Goal: Task Accomplishment & Management: Use online tool/utility

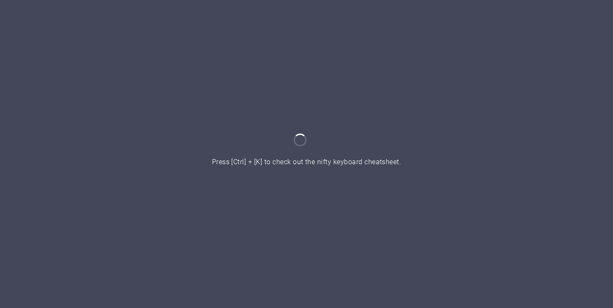
click at [483, 140] on div at bounding box center [306, 154] width 613 height 308
click at [318, 106] on div at bounding box center [306, 154] width 613 height 308
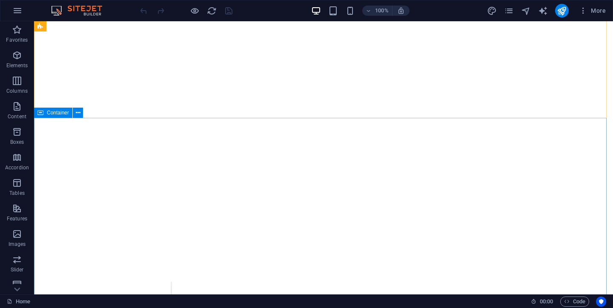
scroll to position [73, 0]
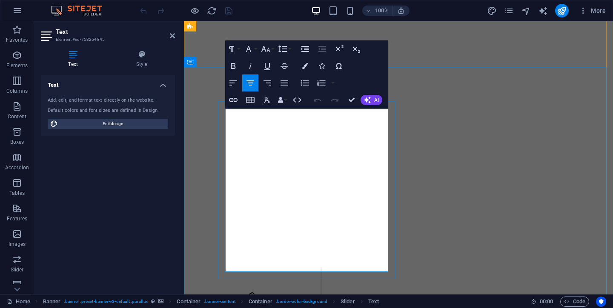
drag, startPoint x: 297, startPoint y: 243, endPoint x: 357, endPoint y: 254, distance: 60.1
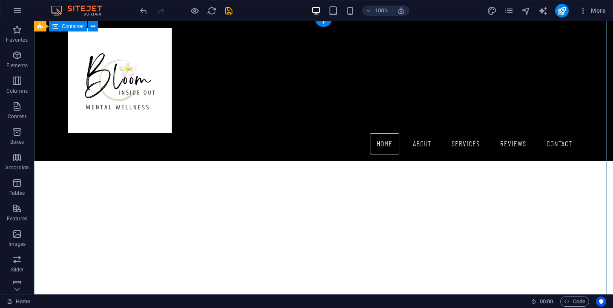
scroll to position [0, 0]
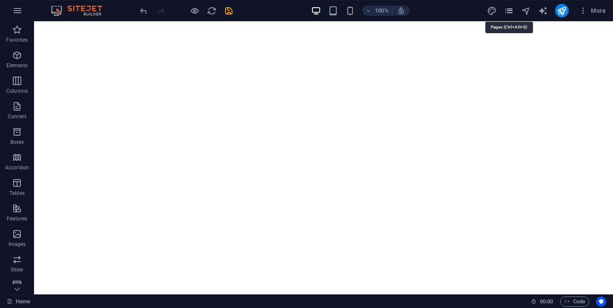
click at [511, 11] on icon "pages" at bounding box center [509, 11] width 10 height 10
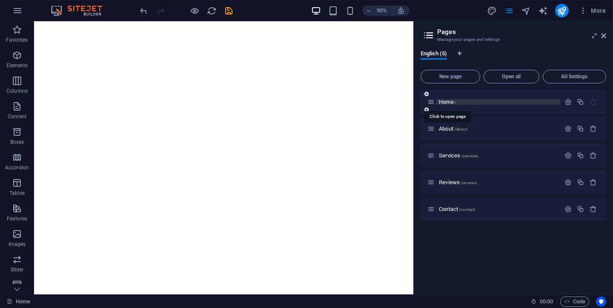
click at [447, 101] on span "Home /" at bounding box center [447, 102] width 17 height 6
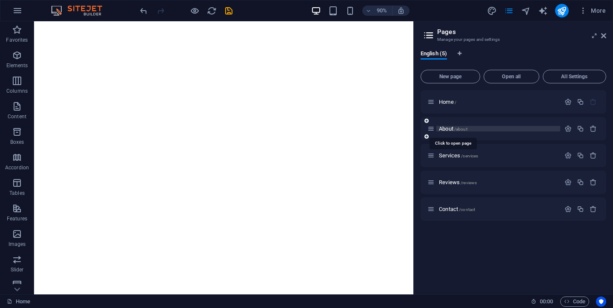
click at [445, 129] on span "About /about" at bounding box center [453, 129] width 29 height 6
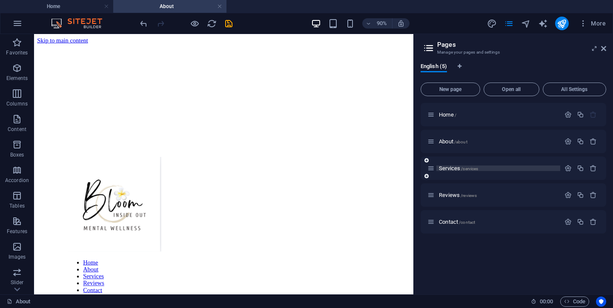
click at [450, 169] on span "Services /services" at bounding box center [458, 168] width 39 height 6
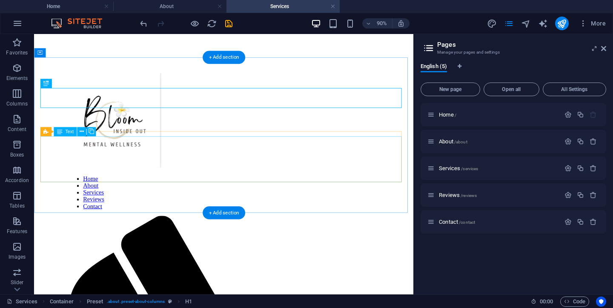
scroll to position [92, 0]
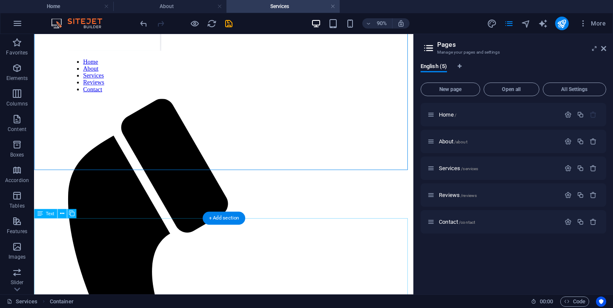
scroll to position [233, 0]
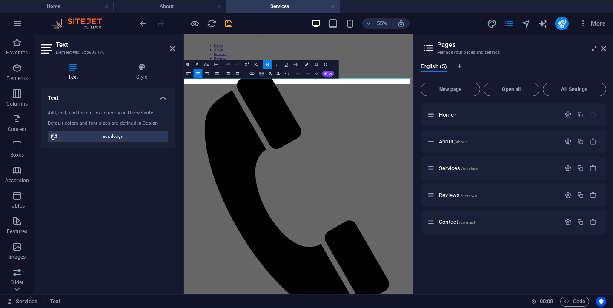
drag, startPoint x: 377, startPoint y: 119, endPoint x: 440, endPoint y: 120, distance: 63.4
click at [453, 272] on div "Home / About /about Services /services Reviews /reviews Contact /contact" at bounding box center [513, 195] width 186 height 185
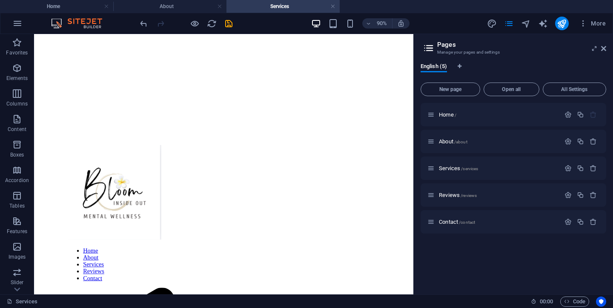
scroll to position [0, 0]
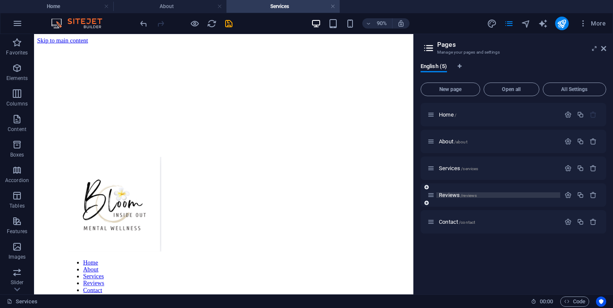
click at [448, 197] on span "Reviews /reviews" at bounding box center [458, 195] width 38 height 6
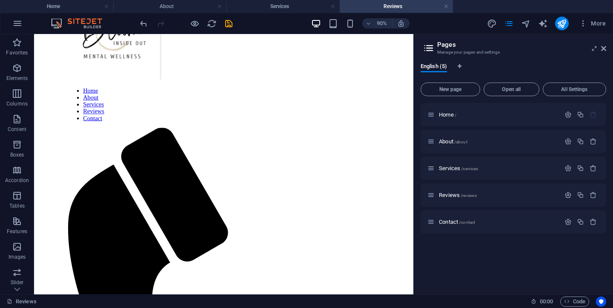
scroll to position [197, 0]
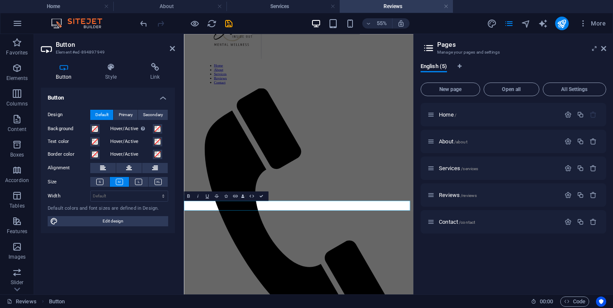
scroll to position [64, 0]
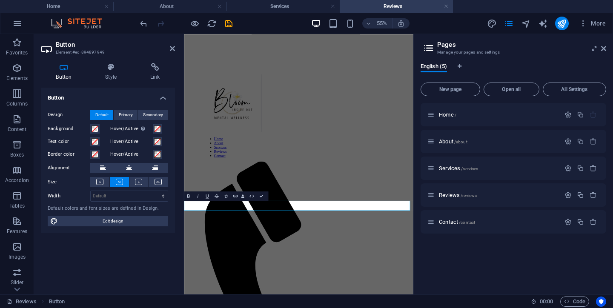
drag, startPoint x: 241, startPoint y: 346, endPoint x: 282, endPoint y: 346, distance: 41.3
click at [146, 266] on div "Button Design Default Primary Secondary Background Hover/Active Switch to previ…" at bounding box center [108, 188] width 134 height 200
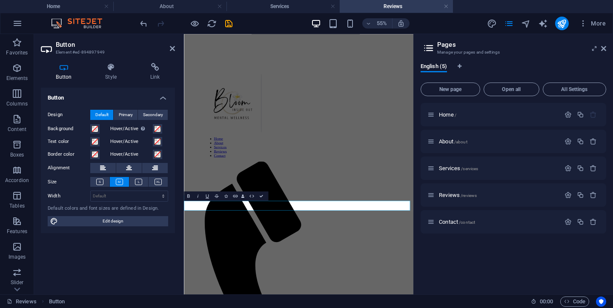
click at [114, 75] on h4 "Style" at bounding box center [112, 72] width 45 height 18
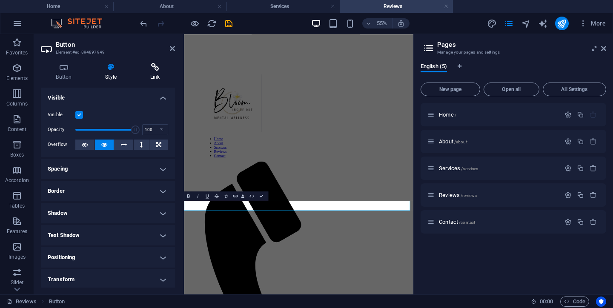
click at [154, 76] on h4 "Link" at bounding box center [155, 72] width 40 height 18
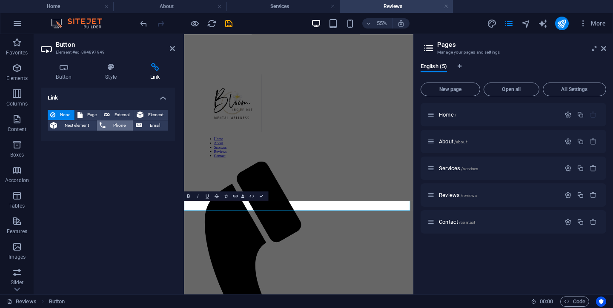
click at [118, 127] on span "Phone" at bounding box center [119, 125] width 23 height 10
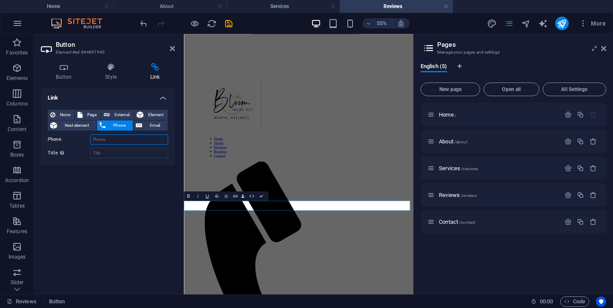
click at [112, 139] on input "Phone" at bounding box center [129, 139] width 78 height 10
type input "0836752854"
click at [112, 183] on div "Link None Page External Element Next element Phone Email Page Home About Servic…" at bounding box center [108, 188] width 134 height 200
click at [142, 215] on div "Link None Page External Element Next element Phone Email Page Home About Servic…" at bounding box center [108, 188] width 134 height 200
click at [143, 219] on div "Link None Page External Element Next element Phone Email Page Home About Servic…" at bounding box center [108, 188] width 134 height 200
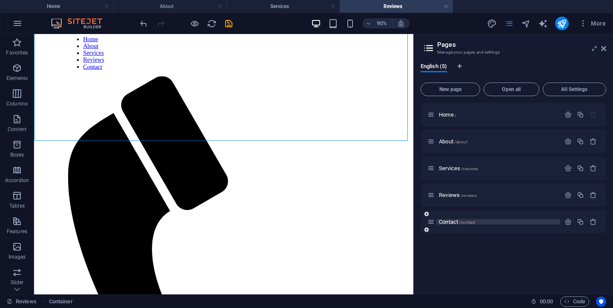
click at [446, 223] on span "Contact /contact" at bounding box center [457, 222] width 36 height 6
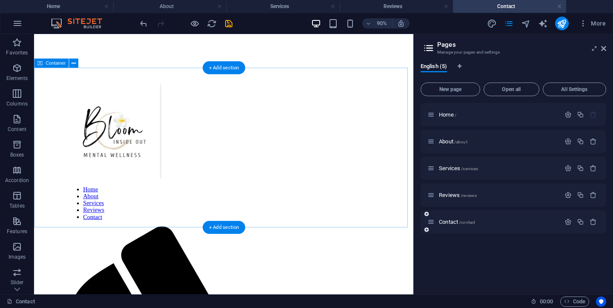
scroll to position [0, 0]
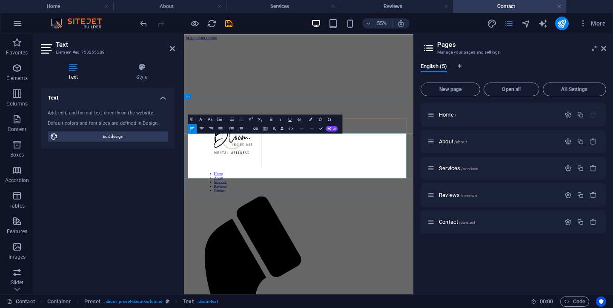
drag, startPoint x: 193, startPoint y: 231, endPoint x: 301, endPoint y: 230, distance: 108.5
drag, startPoint x: 191, startPoint y: 231, endPoint x: 318, endPoint y: 237, distance: 126.5
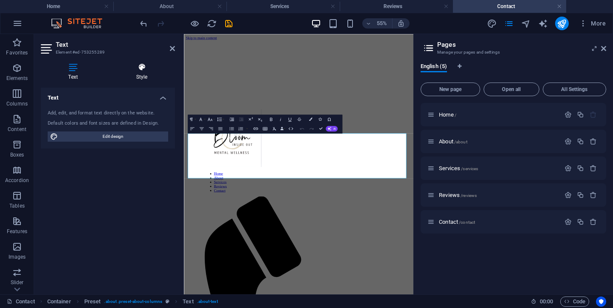
click at [149, 75] on h4 "Style" at bounding box center [142, 72] width 66 height 18
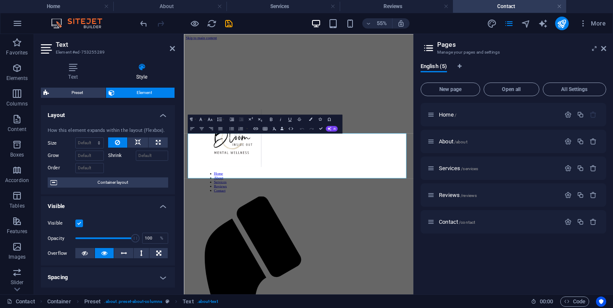
click at [175, 48] on aside "Text Element #ed-753255289 Text Style Text Add, edit, and format text directly …" at bounding box center [109, 164] width 150 height 260
click at [172, 50] on icon at bounding box center [172, 48] width 5 height 7
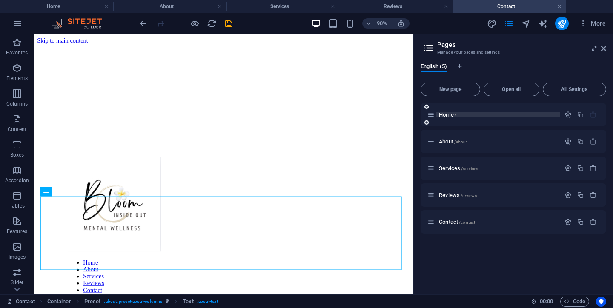
click at [443, 115] on span "Home /" at bounding box center [447, 114] width 17 height 6
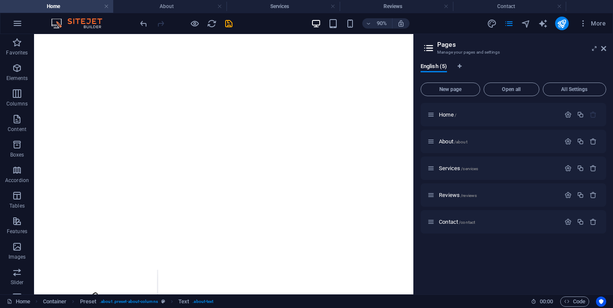
scroll to position [89, 0]
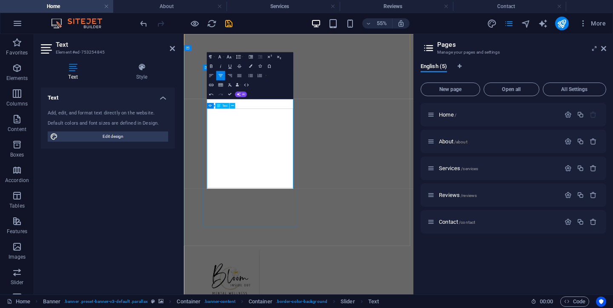
click at [170, 201] on div "Text Add, edit, and format text directly on the website. Default colors and fon…" at bounding box center [108, 188] width 134 height 200
click at [79, 180] on div "Text Add, edit, and format text directly on the website. Default colors and fon…" at bounding box center [108, 188] width 134 height 200
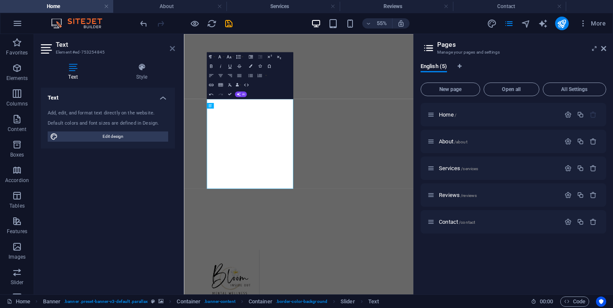
click at [174, 47] on icon at bounding box center [172, 48] width 5 height 7
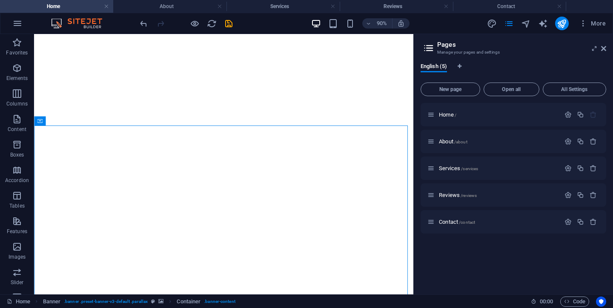
scroll to position [2, 0]
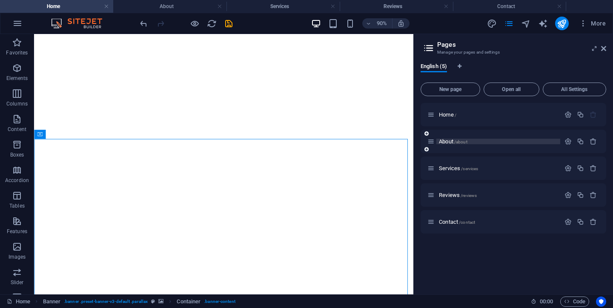
click at [446, 142] on span "About /about" at bounding box center [453, 141] width 29 height 6
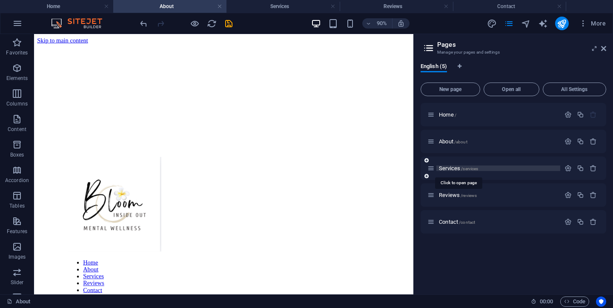
click at [444, 167] on span "Services /services" at bounding box center [458, 168] width 39 height 6
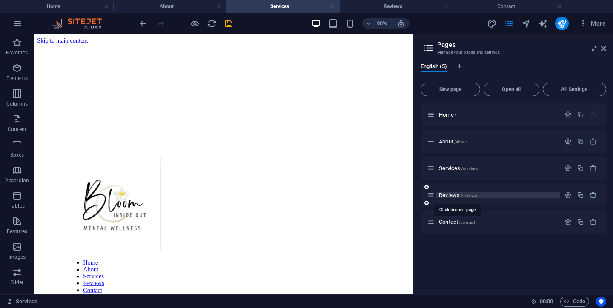
click at [447, 196] on span "Reviews /reviews" at bounding box center [458, 195] width 38 height 6
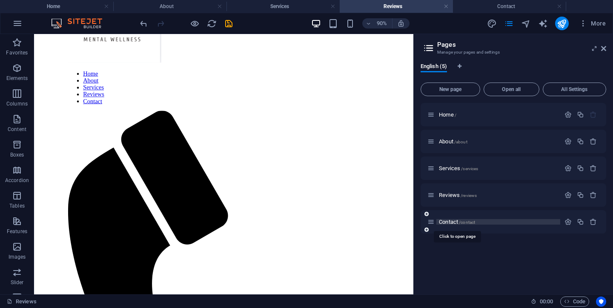
click at [447, 223] on span "Contact /contact" at bounding box center [457, 222] width 36 height 6
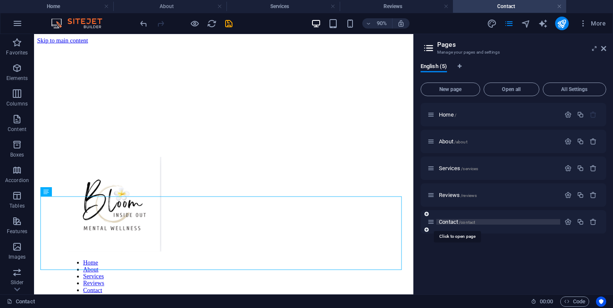
scroll to position [0, 0]
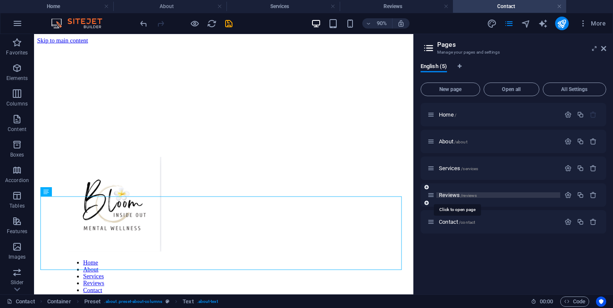
click at [446, 196] on span "Reviews /reviews" at bounding box center [458, 195] width 38 height 6
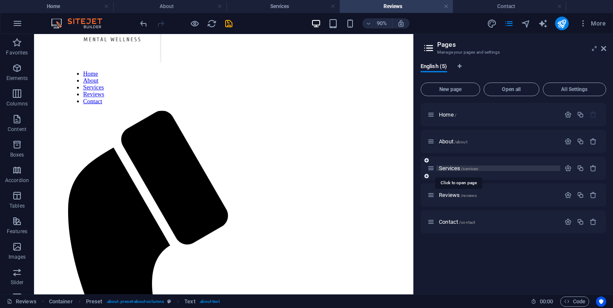
click at [449, 168] on span "Services /services" at bounding box center [458, 168] width 39 height 6
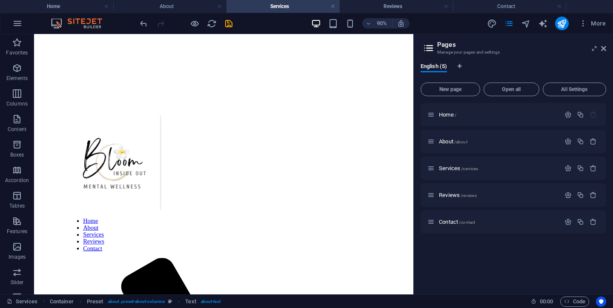
scroll to position [43, 0]
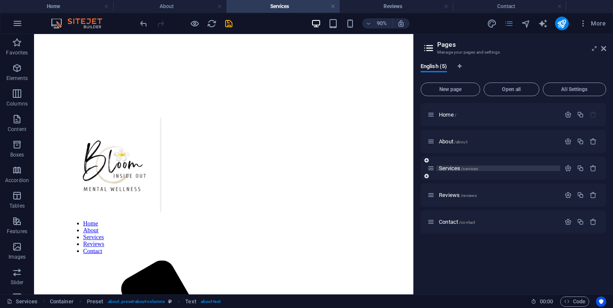
click at [443, 167] on span "Services /services" at bounding box center [458, 168] width 39 height 6
click at [581, 169] on icon "button" at bounding box center [580, 168] width 7 height 7
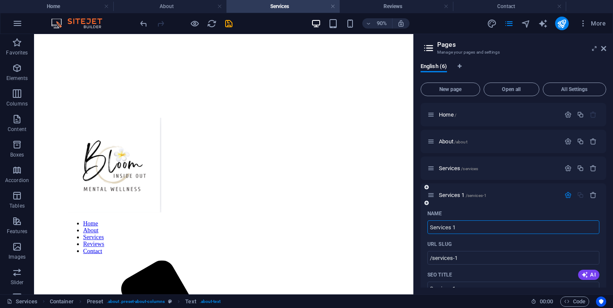
click at [603, 200] on div "Services 1 /services-1" at bounding box center [513, 194] width 186 height 23
click at [526, 63] on div "English (6)" at bounding box center [513, 71] width 186 height 16
click at [449, 230] on input "Services 1" at bounding box center [513, 227] width 172 height 14
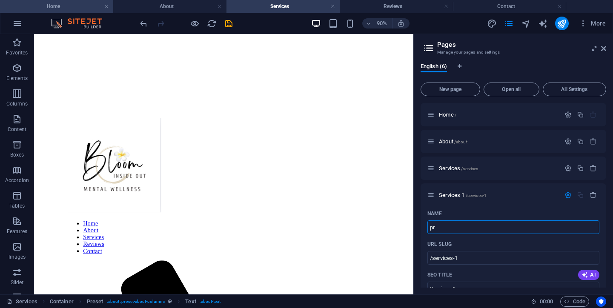
type input "p"
type input "/"
type input "COST"
type input "/cos"
type input "COS"
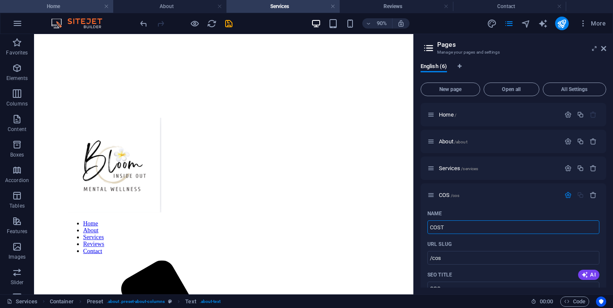
type input "COSTT"
type input "/cost"
type input "COST"
type input "/costt"
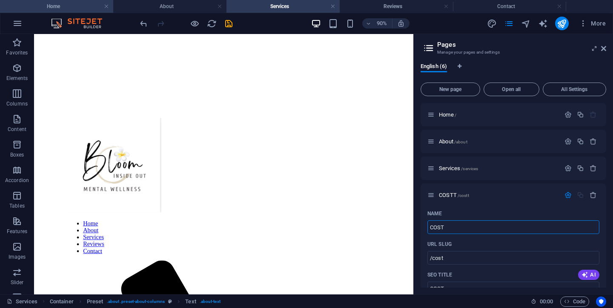
type input "COSTT"
type input "COST"
type input "/cost"
type input "COST"
type input "C"
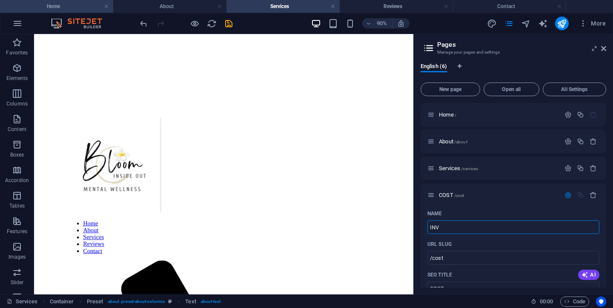
type input "INVE"
type input "/"
type input "INVESTMENT"
type input "/investment"
type input "INVESTMENT"
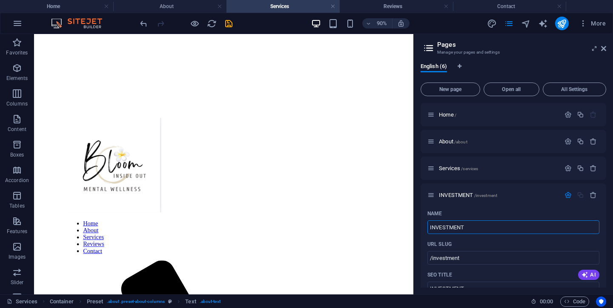
type input "INVESTMENT"
click at [609, 211] on div "English (6) New page Open all All Settings Home / About /about Services /servic…" at bounding box center [513, 175] width 199 height 238
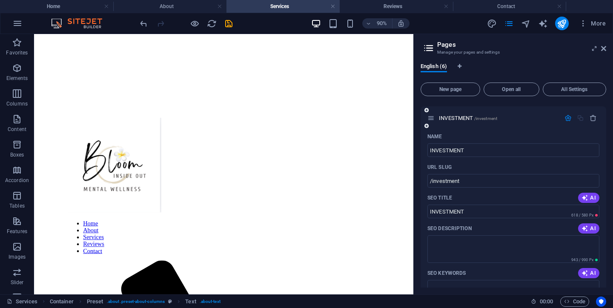
scroll to position [94, 0]
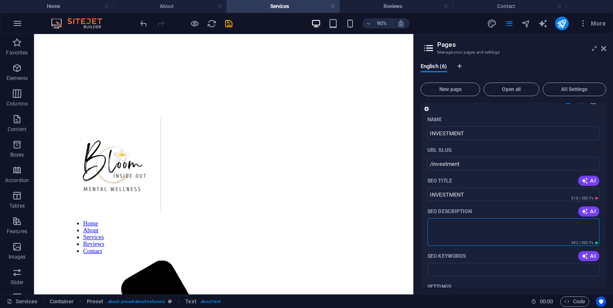
click at [474, 227] on textarea "SEO Description" at bounding box center [513, 232] width 172 height 28
type textarea "c"
type textarea "Cost of sessions"
click at [606, 245] on div "English (6) New page Open all All Settings Home / About /about Services /servic…" at bounding box center [513, 175] width 199 height 238
click at [444, 270] on input "SEO Keywords" at bounding box center [513, 270] width 172 height 14
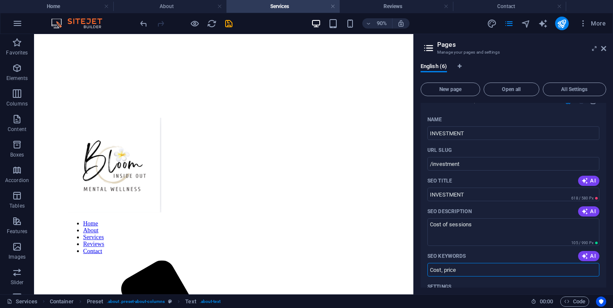
type input "Cost, price"
click at [609, 246] on div "English (6) New page Open all All Settings Home / About /about Services /servic…" at bounding box center [513, 175] width 199 height 238
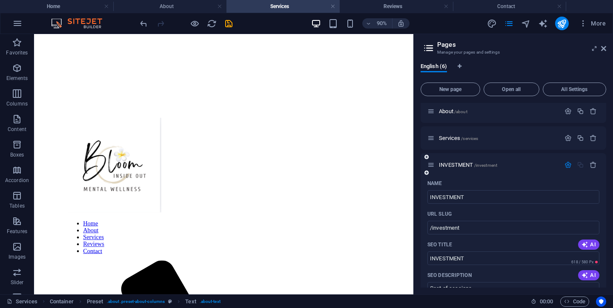
scroll to position [0, 0]
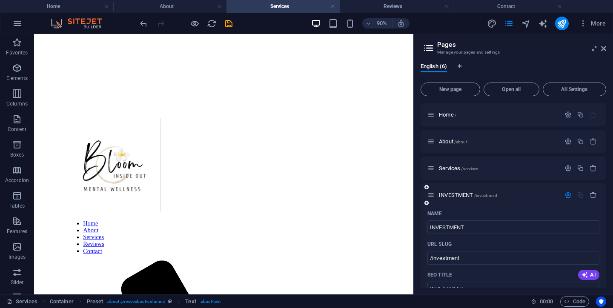
click at [451, 168] on span "Services /services" at bounding box center [458, 168] width 39 height 6
click at [448, 142] on span "About /about" at bounding box center [453, 141] width 29 height 6
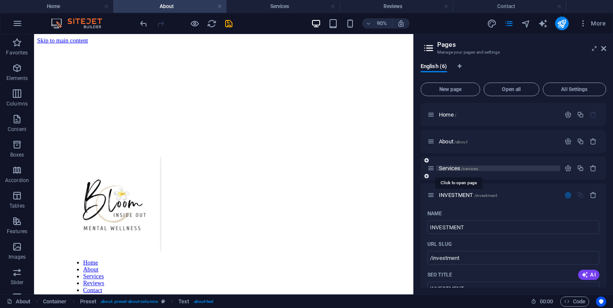
click at [448, 169] on span "Services /services" at bounding box center [458, 168] width 39 height 6
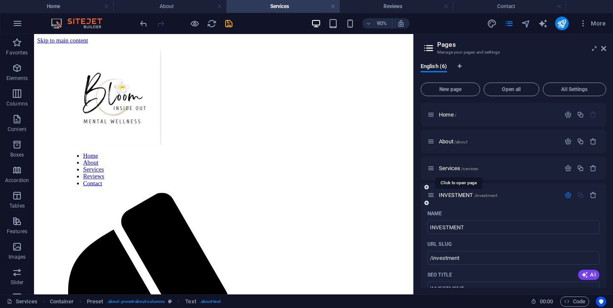
scroll to position [43, 0]
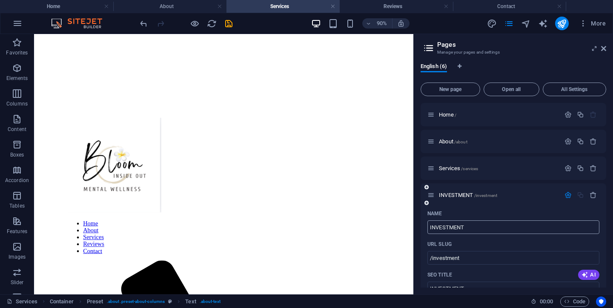
click at [447, 226] on input "INVESTMENT" at bounding box center [513, 227] width 172 height 14
type input "Investment"
type input "/invese"
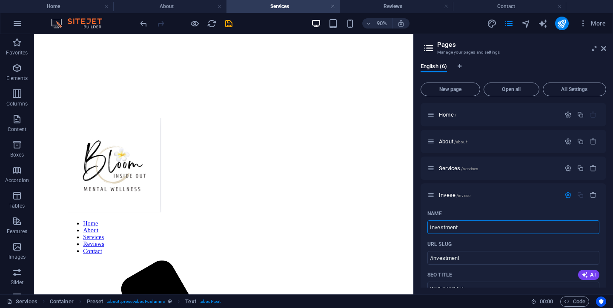
type input "Invese"
type input "Investment"
type input "/investment"
type input "Investment"
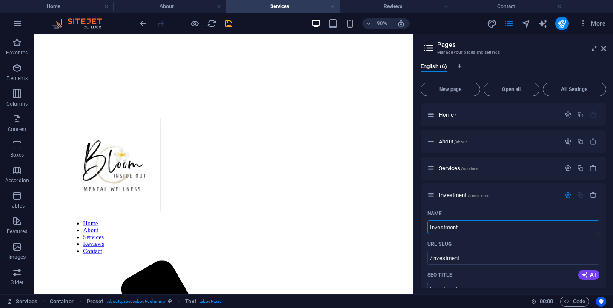
click at [608, 208] on div "English (6) New page Open all All Settings Home / About /about Services /servic…" at bounding box center [513, 175] width 199 height 238
click at [465, 232] on input "Investment" at bounding box center [513, 227] width 172 height 14
click at [556, 207] on div "Name" at bounding box center [513, 214] width 172 height 14
click at [566, 195] on icon "button" at bounding box center [567, 194] width 7 height 7
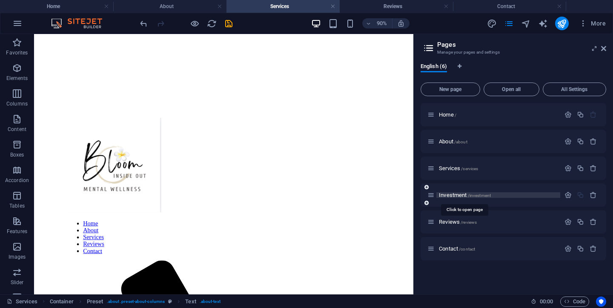
click at [448, 196] on span "Investment /investment" at bounding box center [465, 195] width 52 height 6
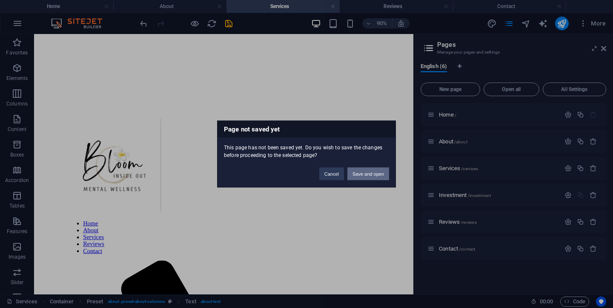
click at [371, 174] on button "Save and open" at bounding box center [368, 174] width 42 height 13
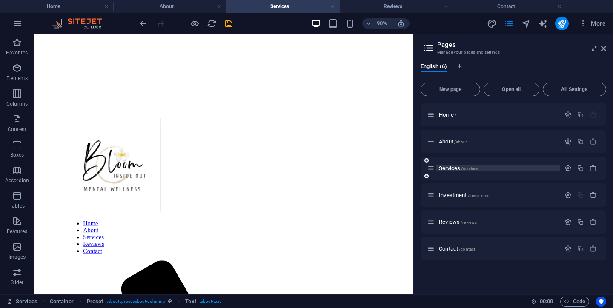
click at [447, 169] on span "Services /services" at bounding box center [458, 168] width 39 height 6
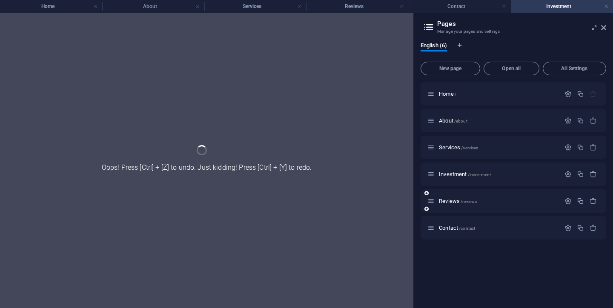
scroll to position [0, 0]
click at [448, 194] on div "Reviews /reviews" at bounding box center [513, 200] width 186 height 23
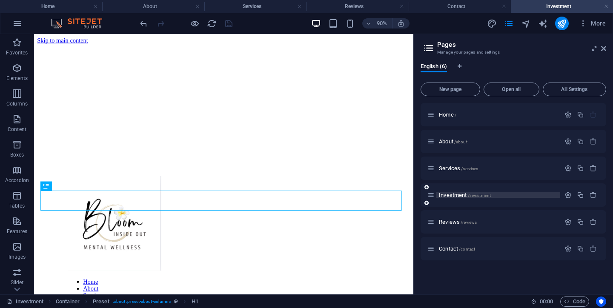
click at [445, 194] on span "Investment /investment" at bounding box center [465, 195] width 52 height 6
click at [447, 194] on span "Investment /investment" at bounding box center [465, 195] width 52 height 6
click at [446, 166] on span "Services /services" at bounding box center [458, 168] width 39 height 6
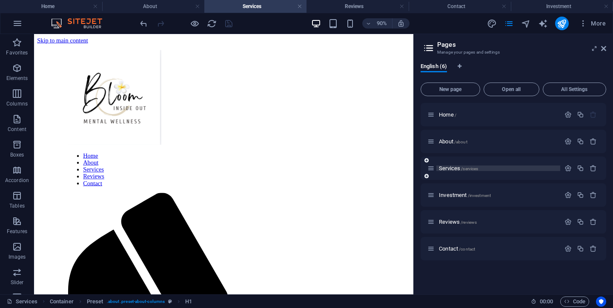
scroll to position [43, 0]
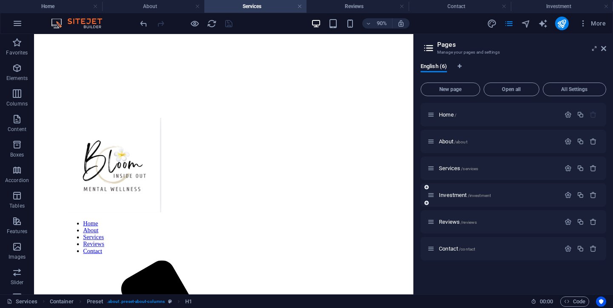
click at [446, 191] on div "Investment /investment" at bounding box center [493, 195] width 133 height 10
click at [444, 197] on span "Investment /investment" at bounding box center [465, 195] width 52 height 6
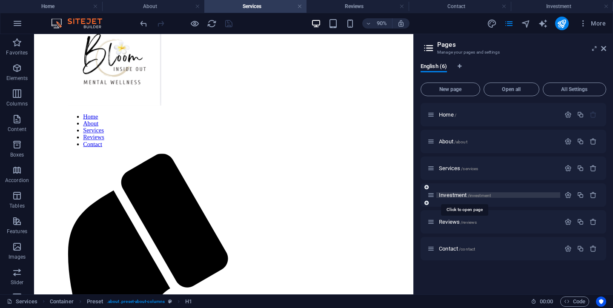
scroll to position [0, 0]
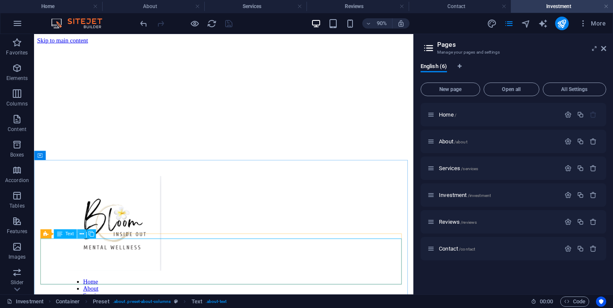
click at [84, 235] on button at bounding box center [81, 233] width 9 height 9
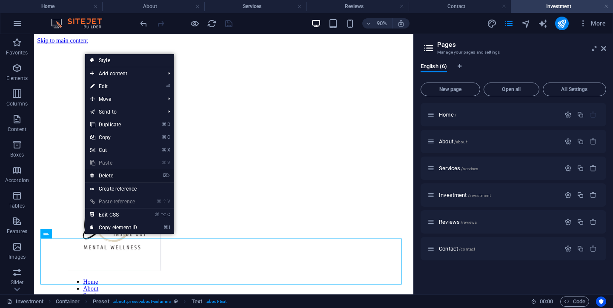
drag, startPoint x: 113, startPoint y: 175, endPoint x: 87, endPoint y: 157, distance: 31.7
click at [113, 175] on link "⌦ Delete" at bounding box center [113, 175] width 57 height 13
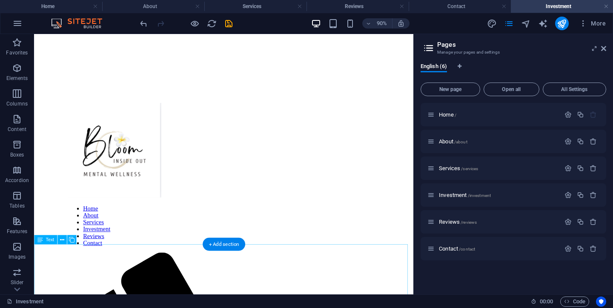
scroll to position [96, 0]
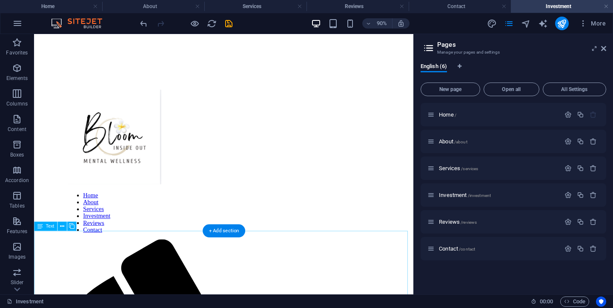
click at [64, 226] on icon at bounding box center [62, 227] width 4 height 8
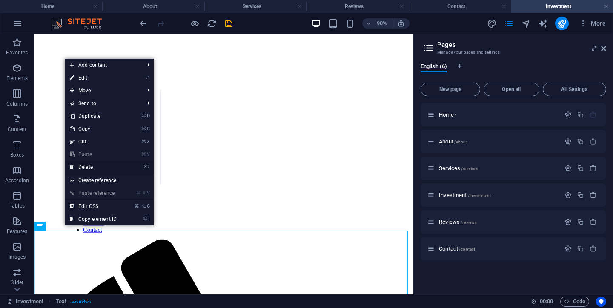
click at [101, 168] on link "⌦ Delete" at bounding box center [93, 167] width 57 height 13
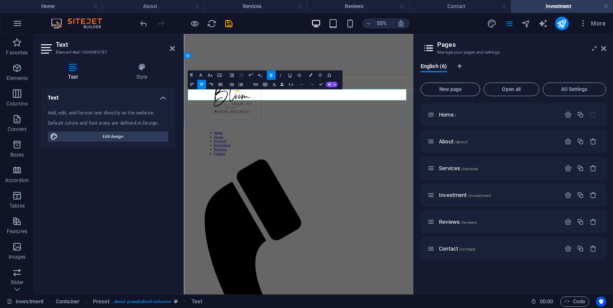
drag, startPoint x: 335, startPoint y: 142, endPoint x: 477, endPoint y: 148, distance: 142.3
click at [139, 66] on icon at bounding box center [142, 67] width 66 height 9
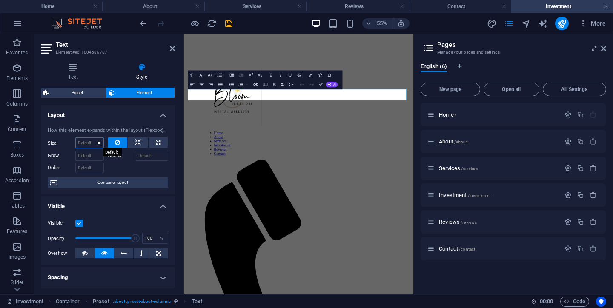
click at [99, 143] on select "Default auto px % 1/1 1/2 1/3 1/4 1/5 1/6 1/7 1/8 1/9 1/10" at bounding box center [90, 143] width 28 height 10
click at [76, 138] on select "Default auto px % 1/1 1/2 1/3 1/4 1/5 1/6 1/7 1/8 1/9 1/10" at bounding box center [90, 143] width 28 height 10
click at [99, 143] on select "Default auto px % 1/1 1/2 1/3 1/4 1/5 1/6 1/7 1/8 1/9 1/10" at bounding box center [90, 143] width 28 height 10
select select "1/5"
click at [90, 138] on select "Default auto px % 1/1 1/2 1/3 1/4 1/5 1/6 1/7 1/8 1/9 1/10" at bounding box center [90, 143] width 28 height 10
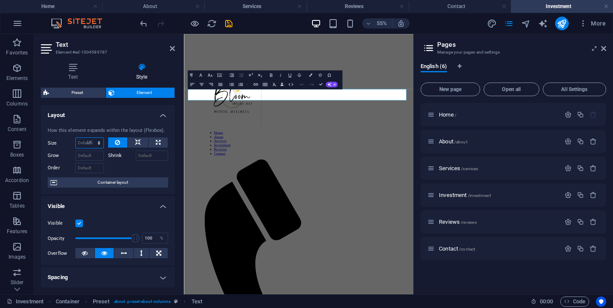
type input "20"
select select "%"
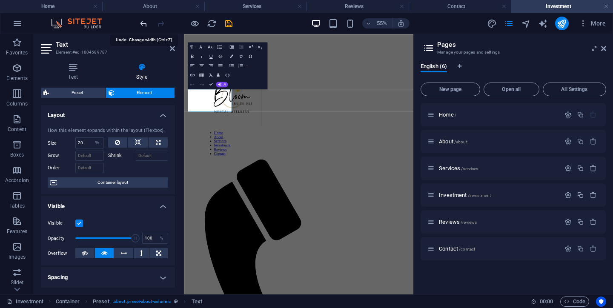
click at [143, 22] on icon "undo" at bounding box center [144, 24] width 10 height 10
select select "DISABLED_OPTION_VALUE"
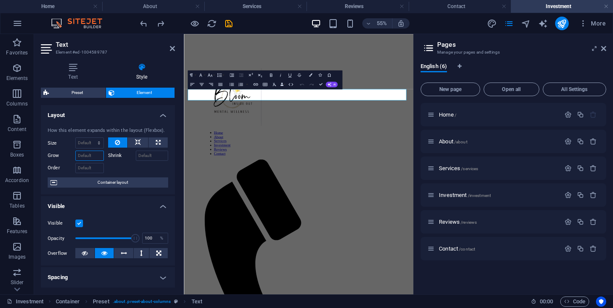
click at [99, 157] on input "Grow" at bounding box center [89, 156] width 29 height 10
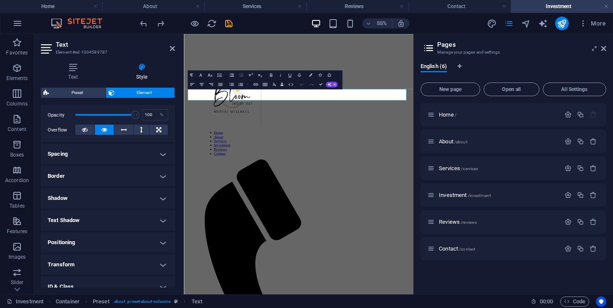
scroll to position [0, 0]
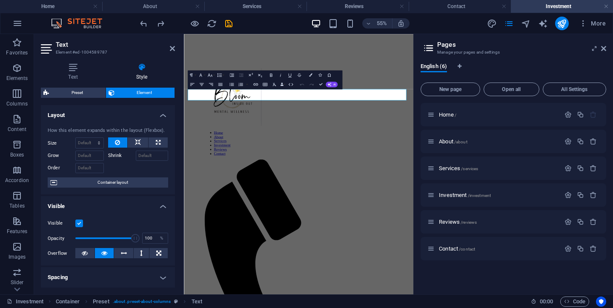
click at [139, 169] on div at bounding box center [138, 167] width 60 height 12
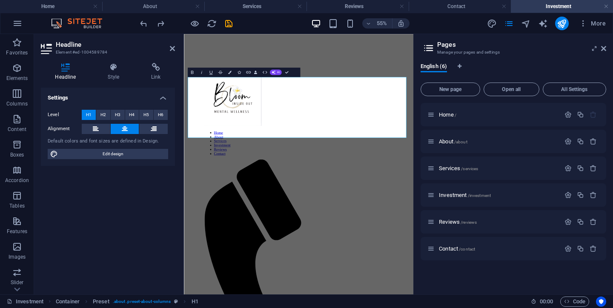
click at [113, 197] on div "Settings Level H1 H2 H3 H4 H5 H6 Alignment Default colors and font sizes are de…" at bounding box center [108, 188] width 134 height 200
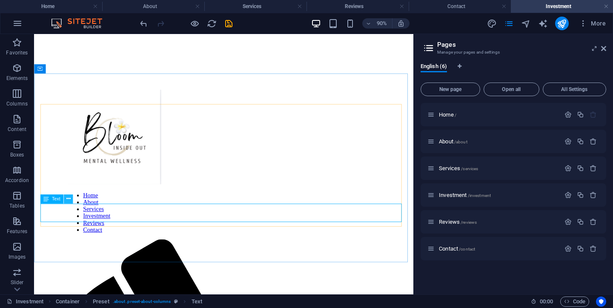
click at [69, 199] on icon at bounding box center [68, 199] width 4 height 8
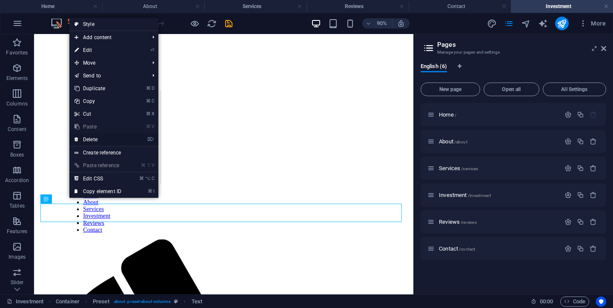
click at [97, 140] on link "⌦ Delete" at bounding box center [97, 139] width 57 height 13
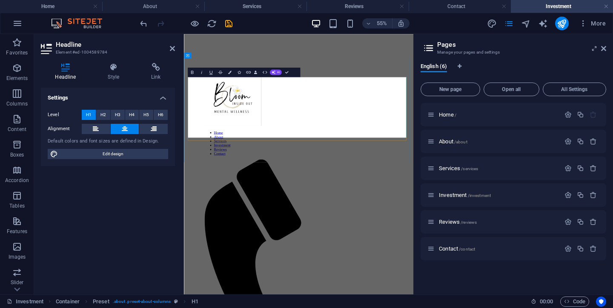
click at [105, 116] on span "H2" at bounding box center [103, 115] width 6 height 10
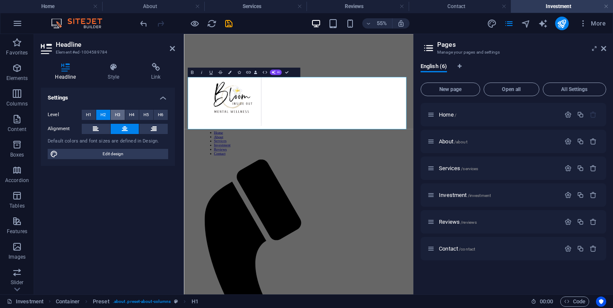
click at [120, 115] on button "H3" at bounding box center [118, 115] width 14 height 10
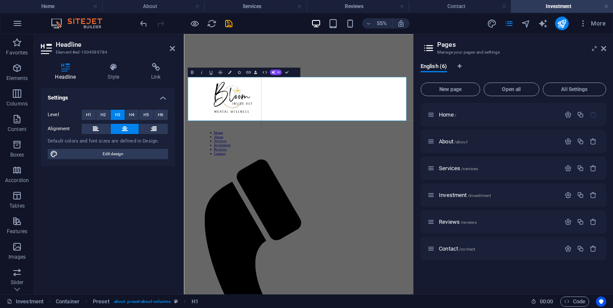
click at [124, 116] on button "H3" at bounding box center [118, 115] width 14 height 10
click at [143, 115] on span "H5" at bounding box center [146, 115] width 6 height 10
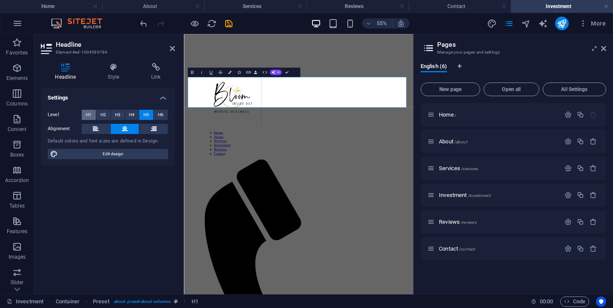
click at [93, 115] on button "H1" at bounding box center [89, 115] width 14 height 10
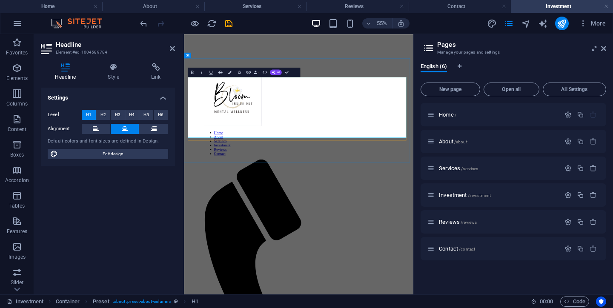
drag, startPoint x: 301, startPoint y: 146, endPoint x: 543, endPoint y: 217, distance: 252.3
click at [119, 115] on span "H3" at bounding box center [118, 115] width 6 height 10
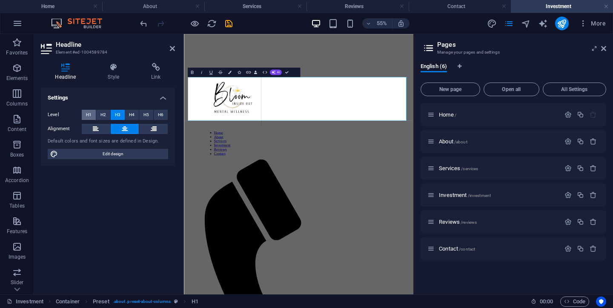
click at [89, 114] on span "H1" at bounding box center [89, 115] width 6 height 10
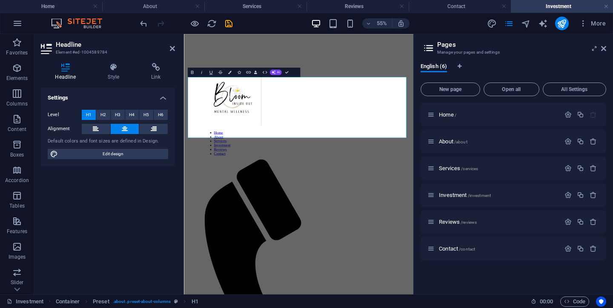
click at [157, 174] on div "Settings Level H1 H2 H3 H4 H5 H6 Alignment Default colors and font sizes are de…" at bounding box center [108, 188] width 134 height 200
click at [164, 195] on div "Settings Level H1 H2 H3 H4 H5 H6 Alignment Default colors and font sizes are de…" at bounding box center [108, 188] width 134 height 200
click at [112, 72] on h4 "Style" at bounding box center [115, 72] width 43 height 18
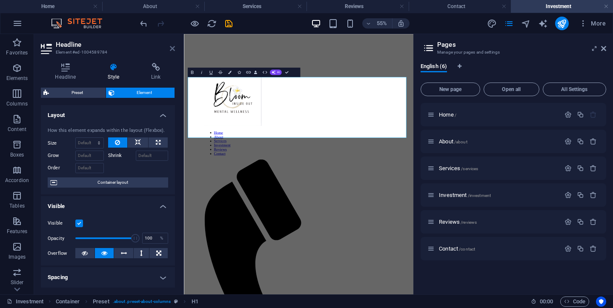
click at [172, 49] on icon at bounding box center [172, 48] width 5 height 7
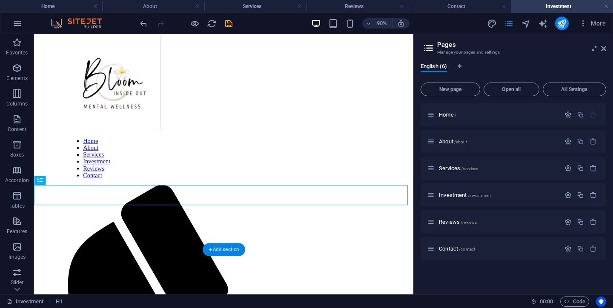
scroll to position [161, 0]
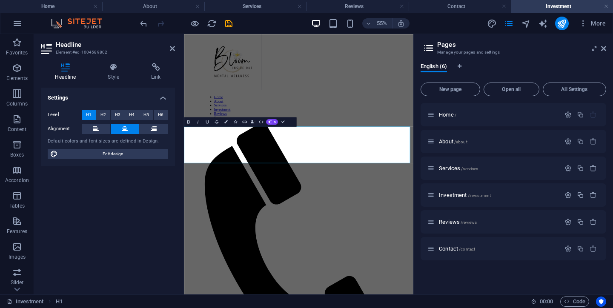
click at [157, 210] on div "Settings Level H1 H2 H3 H4 H5 H6 Alignment Default colors and font sizes are de…" at bounding box center [108, 188] width 134 height 200
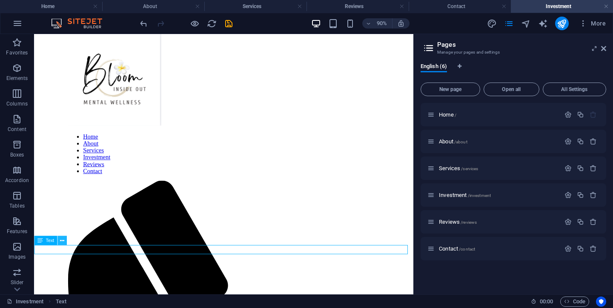
click at [62, 241] on icon at bounding box center [62, 241] width 4 height 8
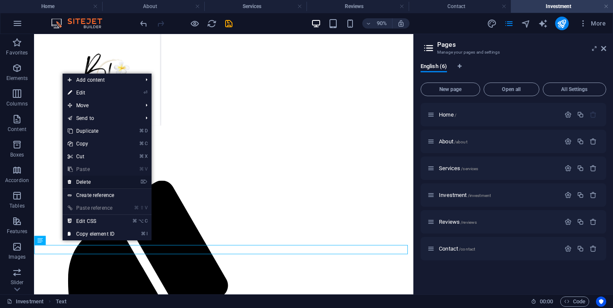
click at [91, 182] on link "⌦ Delete" at bounding box center [91, 182] width 57 height 13
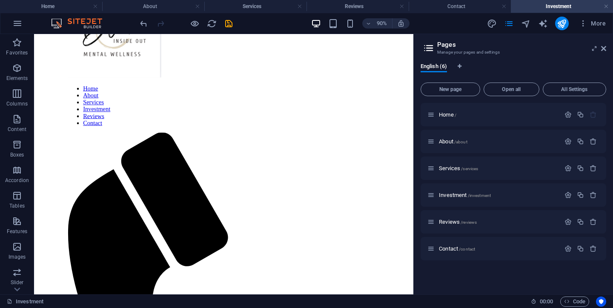
scroll to position [71, 0]
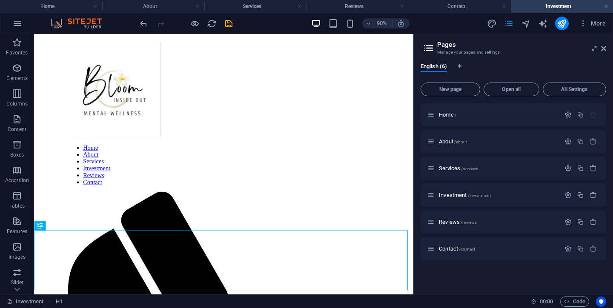
scroll to position [150, 0]
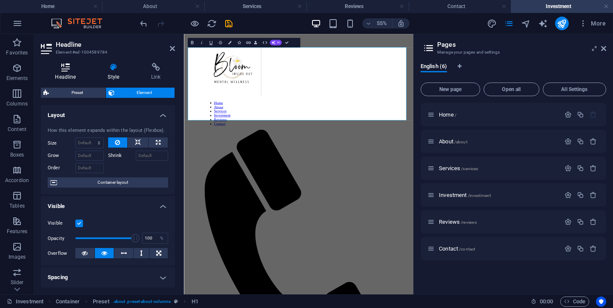
click at [70, 68] on icon at bounding box center [65, 67] width 49 height 9
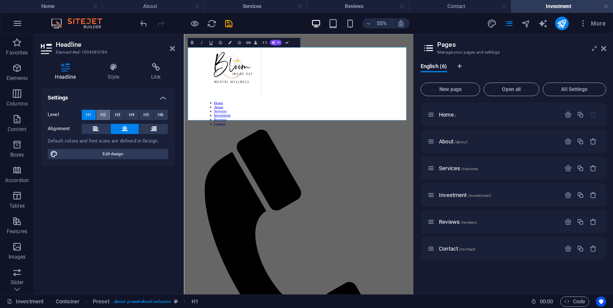
click at [106, 116] on span "H2" at bounding box center [103, 115] width 6 height 10
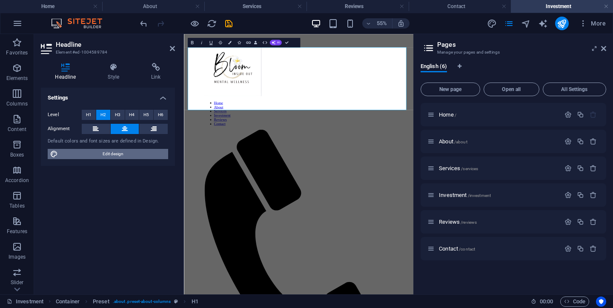
click at [104, 154] on span "Edit design" at bounding box center [112, 154] width 105 height 10
select select "ease-in-out"
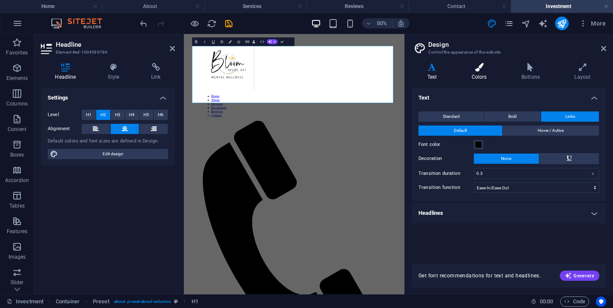
click at [480, 71] on icon at bounding box center [479, 67] width 46 height 9
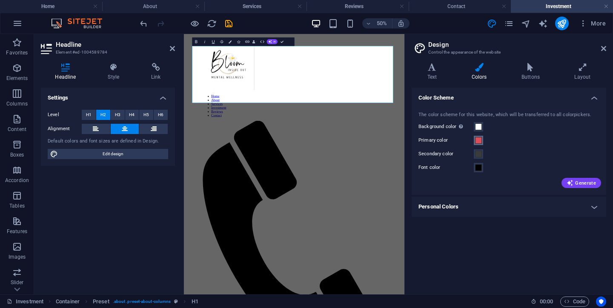
click at [480, 141] on span at bounding box center [478, 140] width 7 height 7
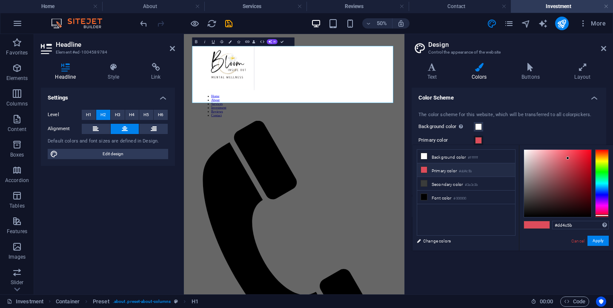
click at [438, 171] on li "Primary color #dd4c5b" at bounding box center [466, 170] width 98 height 14
click at [536, 215] on div at bounding box center [557, 183] width 67 height 67
click at [531, 215] on div at bounding box center [557, 183] width 67 height 67
click at [541, 215] on div at bounding box center [557, 183] width 67 height 67
type input "#050404"
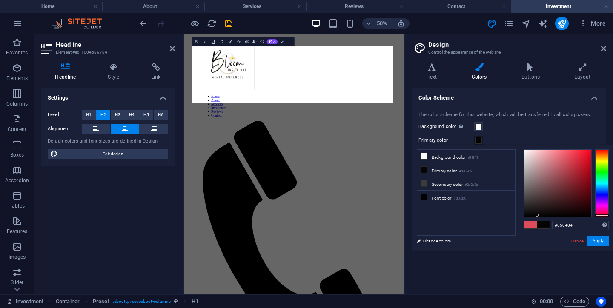
click at [537, 215] on div at bounding box center [557, 183] width 67 height 67
click at [594, 243] on button "Apply" at bounding box center [597, 241] width 21 height 10
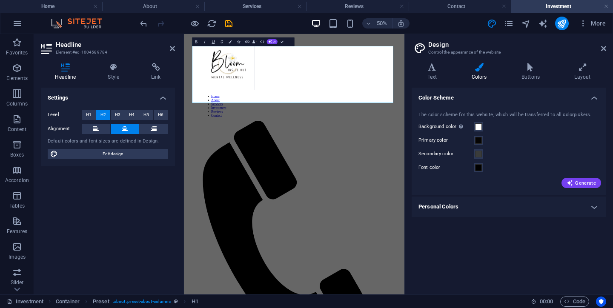
click at [468, 245] on div "Color Scheme The color scheme for this website, which will be transferred to al…" at bounding box center [508, 188] width 194 height 200
click at [120, 190] on div "Settings Level H1 H2 H3 H4 H5 H6 Alignment Default colors and font sizes are de…" at bounding box center [108, 188] width 134 height 200
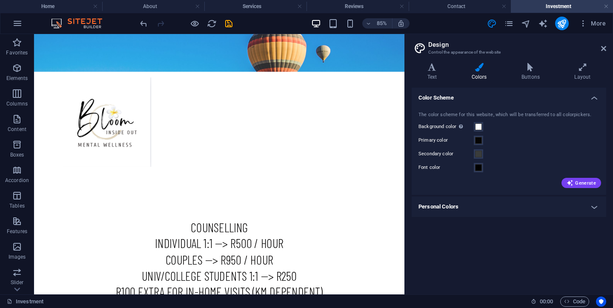
scroll to position [103, 0]
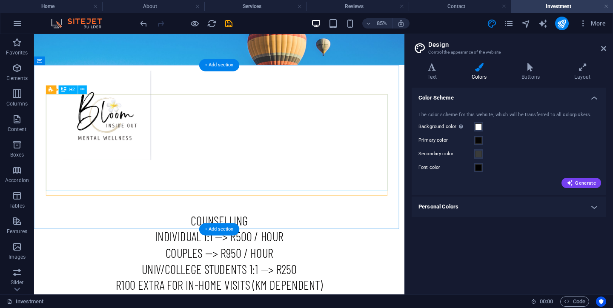
click at [329, 245] on div "counselling INDIVIDUAL 1:1 --> R500 / HOUR cOUPLES --> R950 / HOUR UNIV/COLLEGE…" at bounding box center [252, 302] width 402 height 114
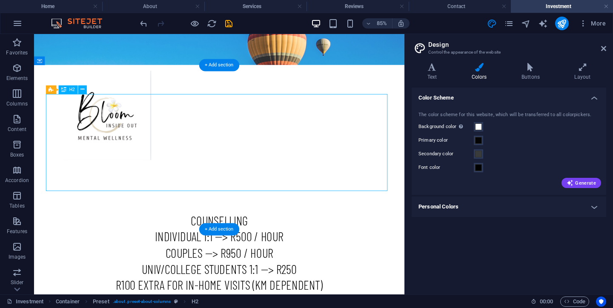
click at [329, 245] on div "counselling INDIVIDUAL 1:1 --> R500 / HOUR cOUPLES --> R950 / HOUR UNIV/COLLEGE…" at bounding box center [252, 302] width 402 height 114
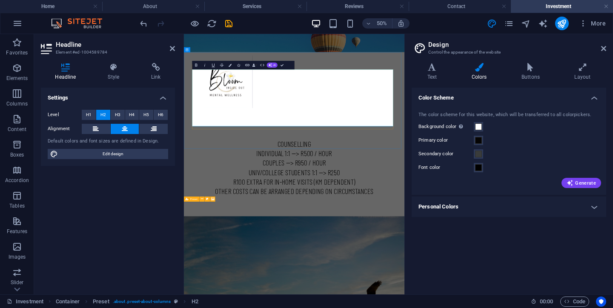
click at [510, 245] on h2 "counselling INDIVIDUAL 1:1 --> R500 / HOUR cOUPLES --> R950 / HOUR UNIV/COLLEGE…" at bounding box center [404, 302] width 402 height 114
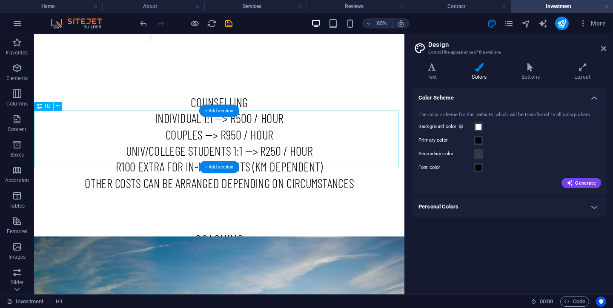
click at [209, 264] on div "Coaching individual LIFE COACHING 1:1 --> R700 / hour EXECUTIVE COACHING 1:1 --…" at bounding box center [252, 297] width 436 height 66
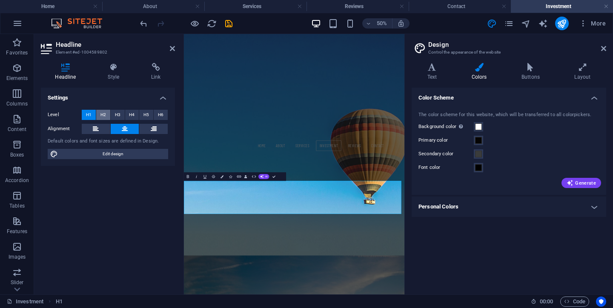
click at [101, 115] on span "H2" at bounding box center [103, 115] width 6 height 10
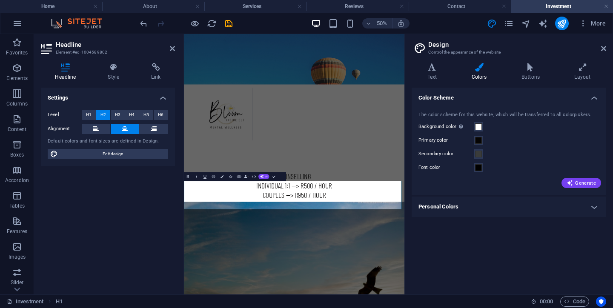
click at [146, 213] on div "Settings Level H1 H2 H3 H4 H5 H6 Alignment Default colors and font sizes are de…" at bounding box center [108, 188] width 134 height 200
click at [450, 230] on div "Color Scheme The color scheme for this website, which will be transferred to al…" at bounding box center [508, 188] width 194 height 200
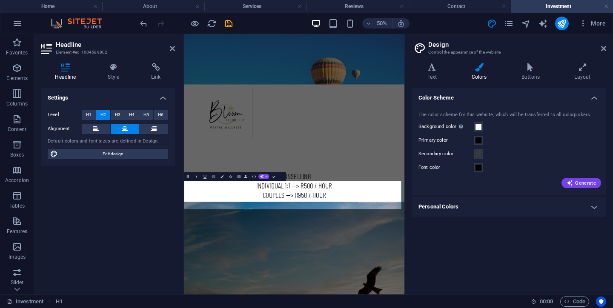
click at [469, 263] on div "Color Scheme The color scheme for this website, which will be transferred to al…" at bounding box center [508, 188] width 194 height 200
click at [137, 202] on div "Settings Level H1 H2 H3 H4 H5 H6 Alignment Default colors and font sizes are de…" at bounding box center [108, 188] width 134 height 200
click at [158, 202] on div "Settings Level H1 H2 H3 H4 H5 H6 Alignment Default colors and font sizes are de…" at bounding box center [108, 188] width 134 height 200
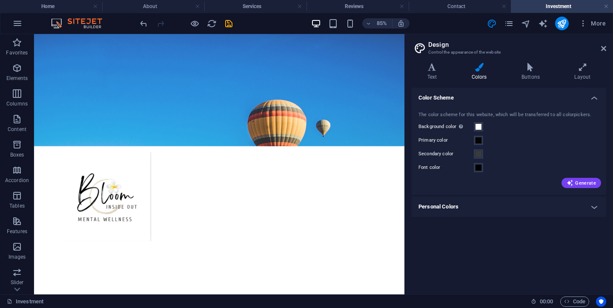
scroll to position [0, 0]
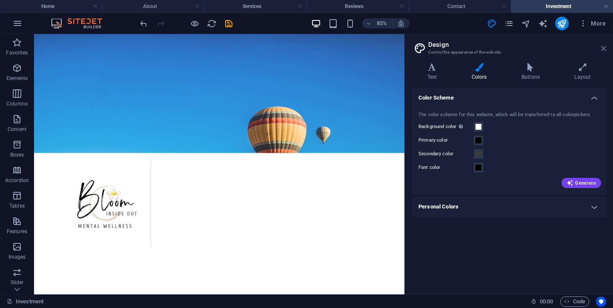
click at [603, 48] on icon at bounding box center [603, 48] width 5 height 7
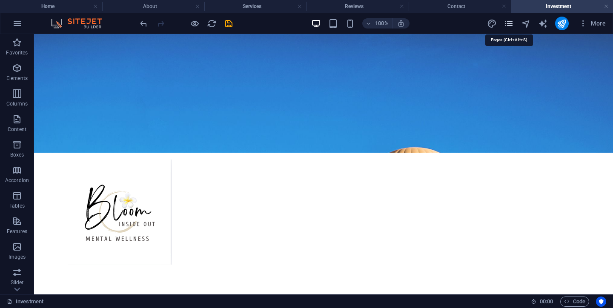
click at [508, 26] on icon "pages" at bounding box center [509, 24] width 10 height 10
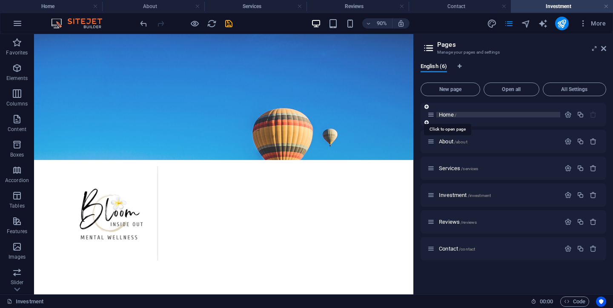
click at [446, 116] on span "Home /" at bounding box center [447, 114] width 17 height 6
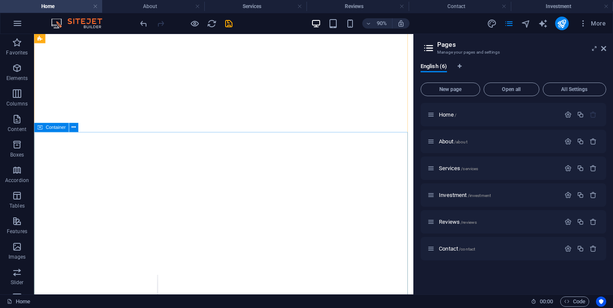
scroll to position [160, 0]
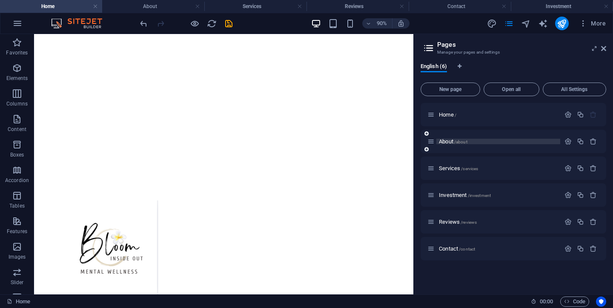
click at [446, 142] on span "About /about" at bounding box center [453, 141] width 29 height 6
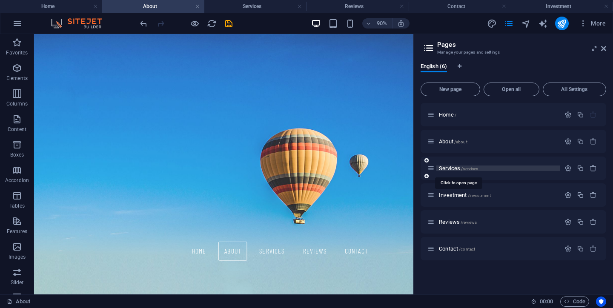
click at [443, 168] on span "Services /services" at bounding box center [458, 168] width 39 height 6
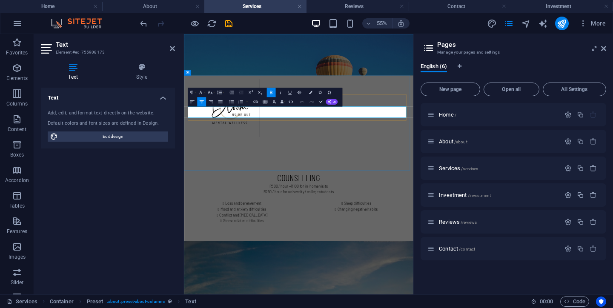
drag, startPoint x: 336, startPoint y: 171, endPoint x: 465, endPoint y: 179, distance: 129.1
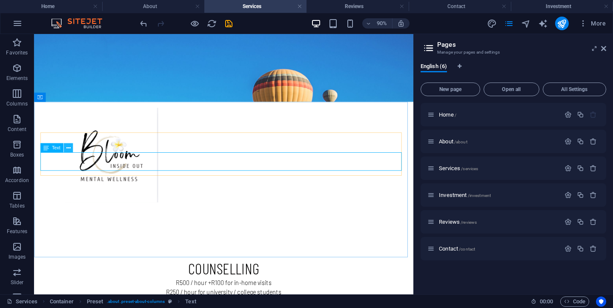
click at [69, 149] on icon at bounding box center [68, 148] width 4 height 8
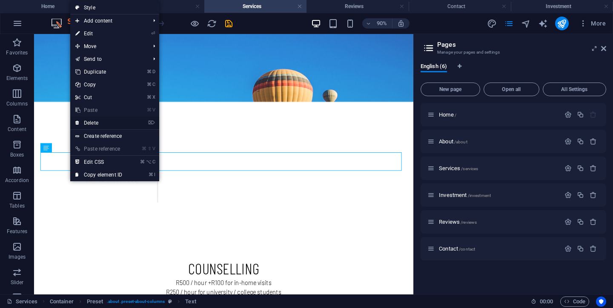
click at [95, 124] on link "⌦ Delete" at bounding box center [98, 123] width 57 height 13
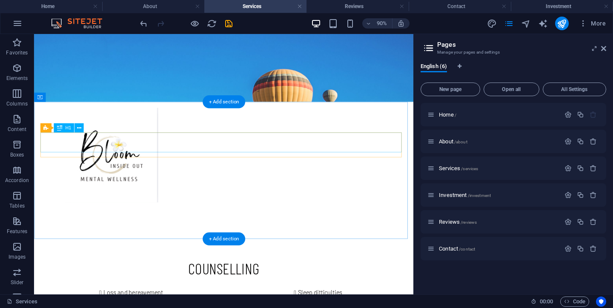
click at [237, 283] on div "counselling" at bounding box center [245, 294] width 402 height 22
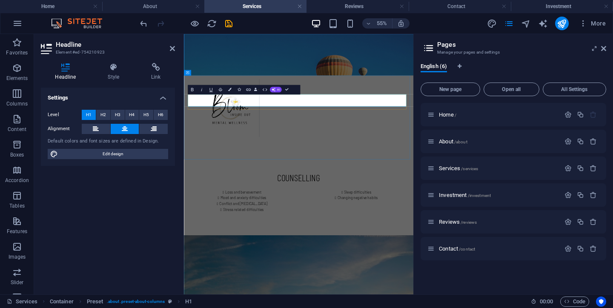
click at [446, 283] on h1 "counselling" at bounding box center [392, 294] width 402 height 22
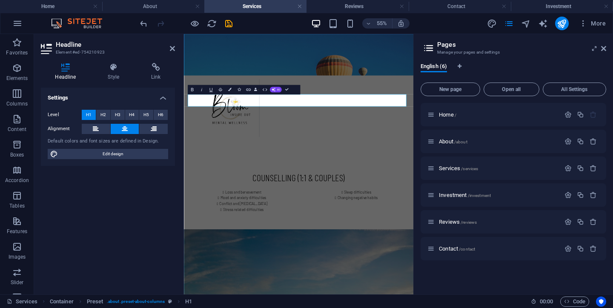
click at [103, 223] on div "Settings Level H1 H2 H3 H4 H5 H6 Alignment Default colors and font sizes are de…" at bounding box center [108, 188] width 134 height 200
click at [127, 195] on div "Settings Level H1 H2 H3 H4 H5 H6 Alignment Default colors and font sizes are de…" at bounding box center [108, 188] width 134 height 200
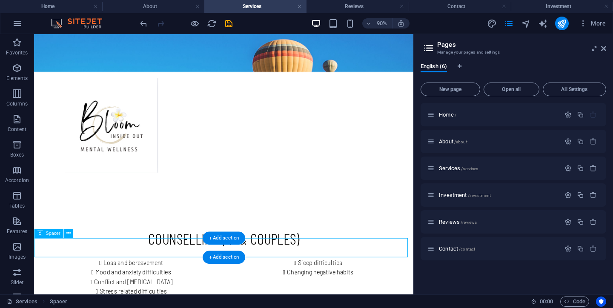
scroll to position [78, 0]
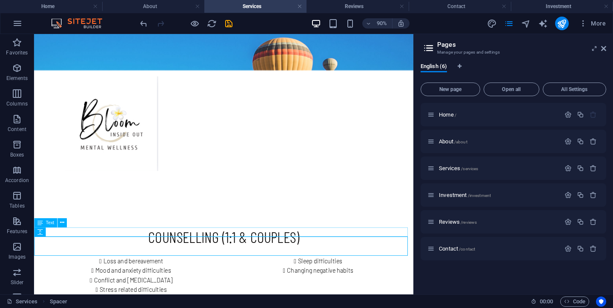
click at [71, 232] on button at bounding box center [67, 231] width 9 height 9
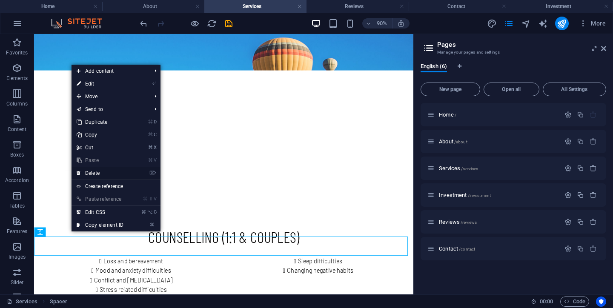
click at [93, 173] on link "⌦ Delete" at bounding box center [99, 173] width 57 height 13
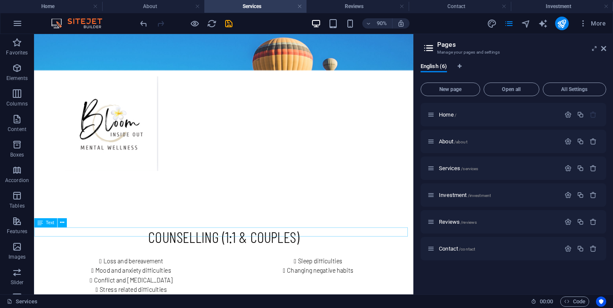
click at [64, 224] on button at bounding box center [61, 222] width 9 height 9
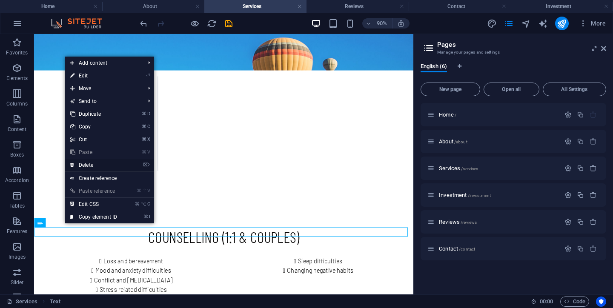
click at [90, 167] on link "⌦ Delete" at bounding box center [93, 165] width 57 height 13
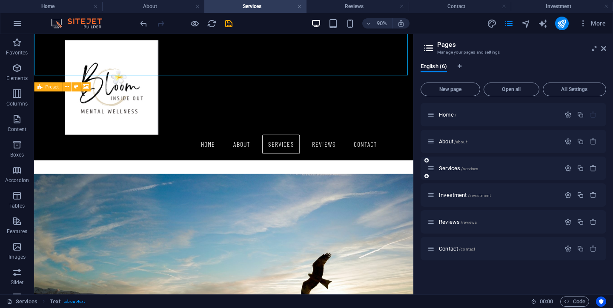
scroll to position [253, 0]
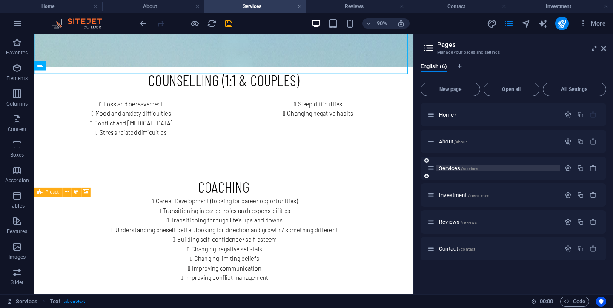
click at [446, 168] on span "Services /services" at bounding box center [458, 168] width 39 height 6
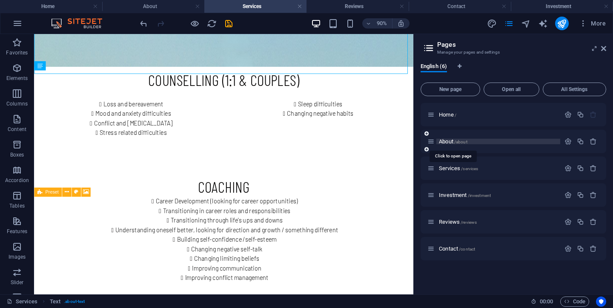
click at [444, 140] on span "About /about" at bounding box center [453, 141] width 29 height 6
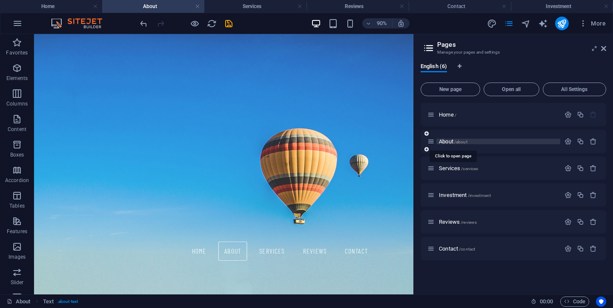
scroll to position [0, 0]
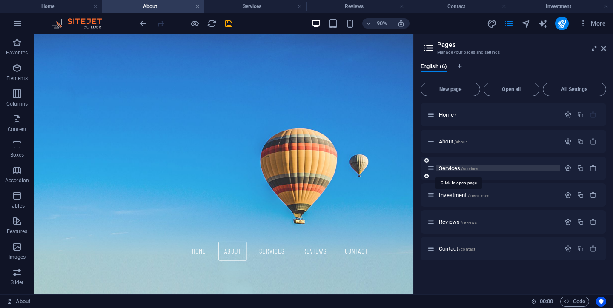
click at [446, 169] on span "Services /services" at bounding box center [458, 168] width 39 height 6
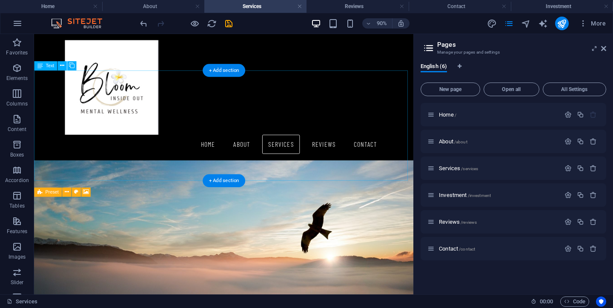
scroll to position [231, 0]
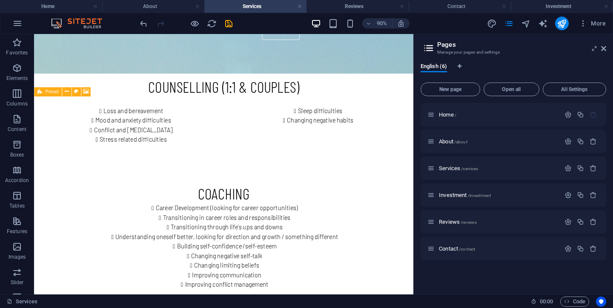
drag, startPoint x: 453, startPoint y: 197, endPoint x: 454, endPoint y: 214, distance: 16.6
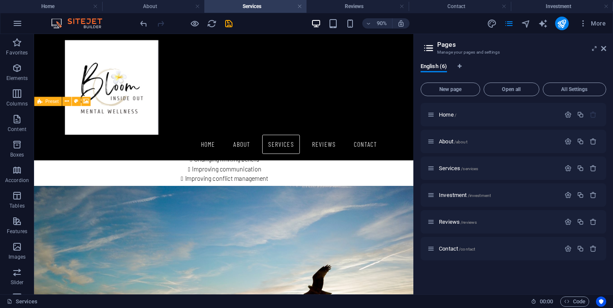
scroll to position [223, 0]
click at [142, 26] on icon "undo" at bounding box center [144, 24] width 10 height 10
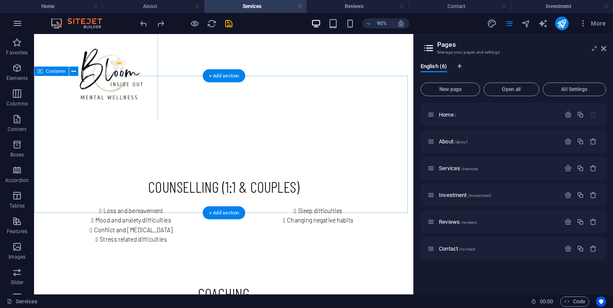
scroll to position [177, 0]
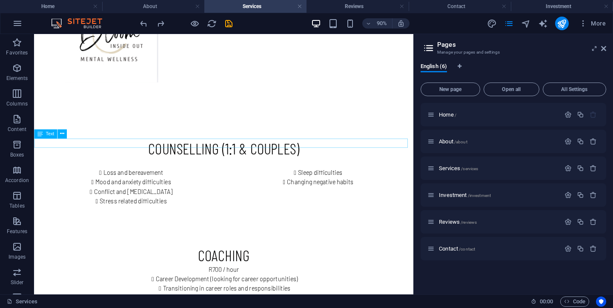
click at [190, 291] on div "R700 / hour" at bounding box center [244, 296] width 421 height 10
click at [62, 134] on icon at bounding box center [62, 134] width 4 height 8
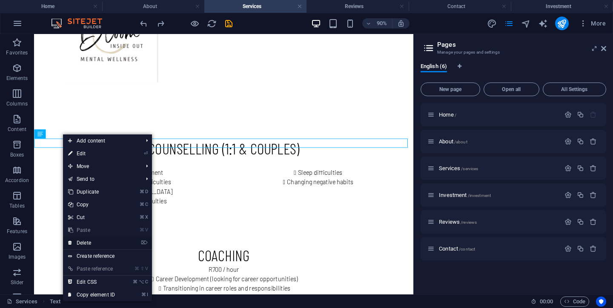
click at [81, 241] on link "⌦ Delete" at bounding box center [91, 243] width 57 height 13
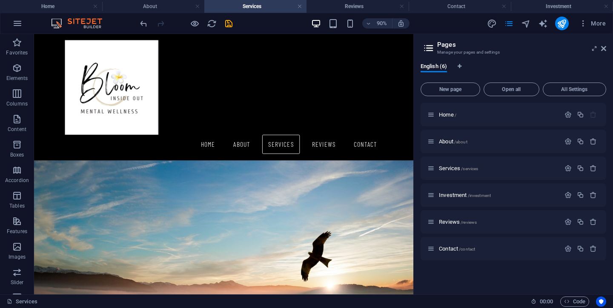
scroll to position [178, 0]
click at [452, 197] on span "Investment /investment" at bounding box center [465, 195] width 52 height 6
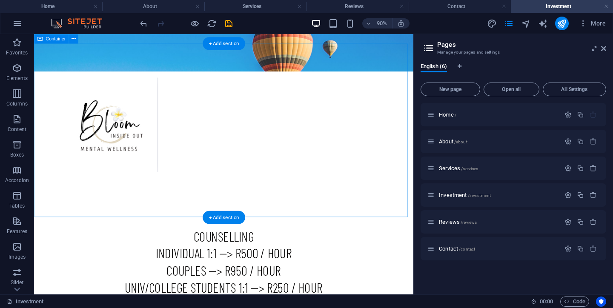
scroll to position [137, 0]
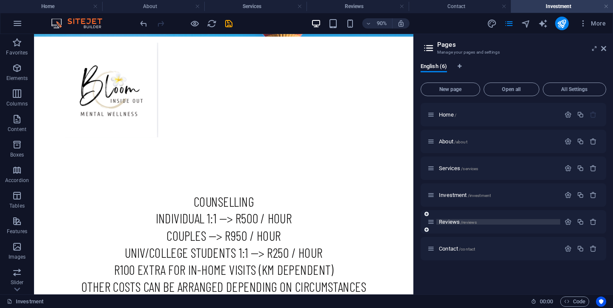
click at [446, 223] on span "Reviews /reviews" at bounding box center [458, 222] width 38 height 6
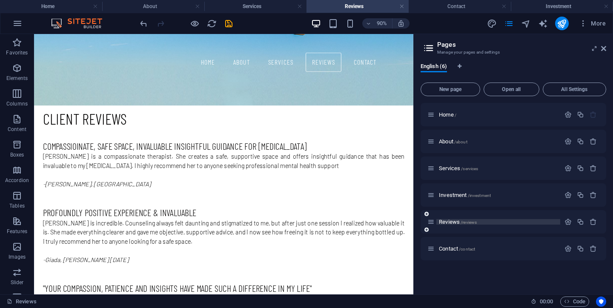
scroll to position [0, 0]
click at [445, 247] on span "Contact /contact" at bounding box center [457, 249] width 36 height 6
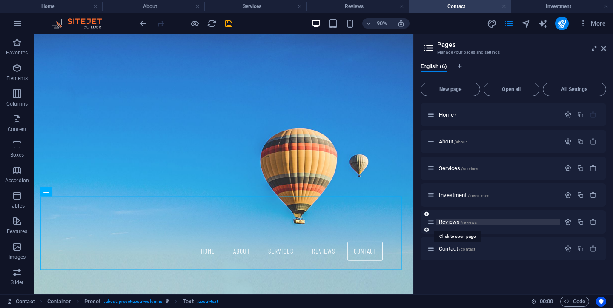
click at [445, 224] on span "Reviews /reviews" at bounding box center [458, 222] width 38 height 6
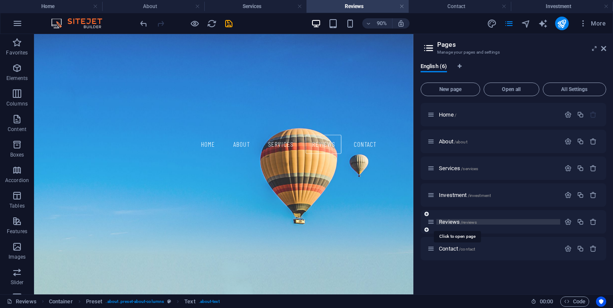
scroll to position [210, 0]
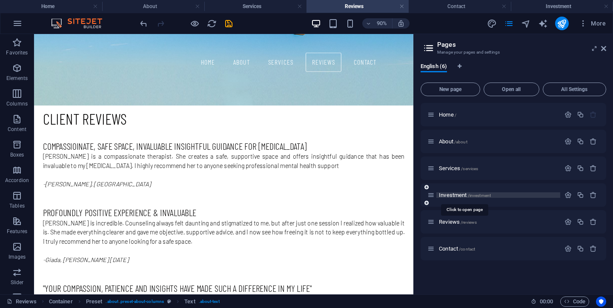
click at [449, 194] on span "Investment /investment" at bounding box center [465, 195] width 52 height 6
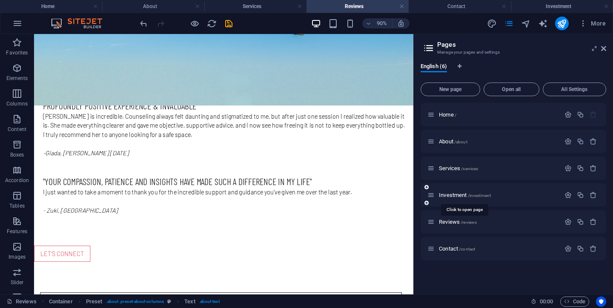
scroll to position [0, 0]
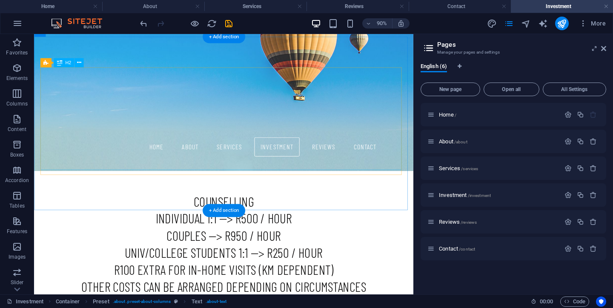
click at [260, 211] on div "counselling INDIVIDUAL 1:1 --> R500 / HOUR cOUPLES --> R950 / HOUR UNIV/COLLEGE…" at bounding box center [245, 268] width 402 height 114
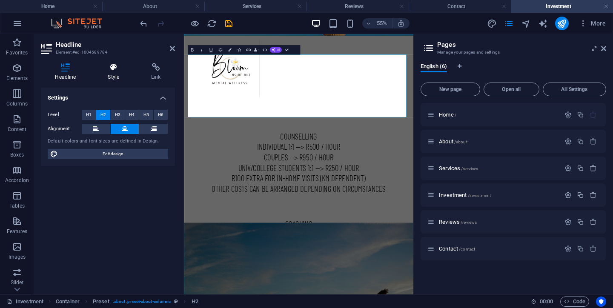
click at [113, 73] on h4 "Style" at bounding box center [115, 72] width 43 height 18
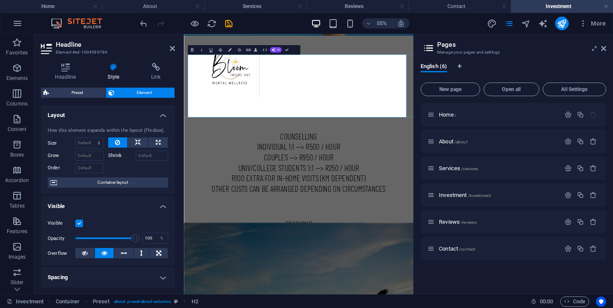
drag, startPoint x: 174, startPoint y: 179, endPoint x: 173, endPoint y: 201, distance: 21.7
click at [173, 201] on div "Layout How this element expands within the layout (Flexbox). Size Default auto …" at bounding box center [108, 196] width 134 height 183
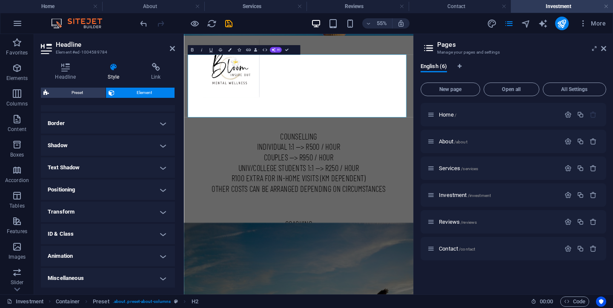
scroll to position [177, 0]
click at [163, 276] on h4 "Miscellaneous" at bounding box center [108, 277] width 134 height 20
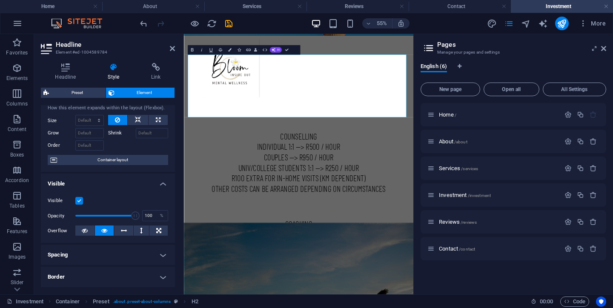
scroll to position [0, 0]
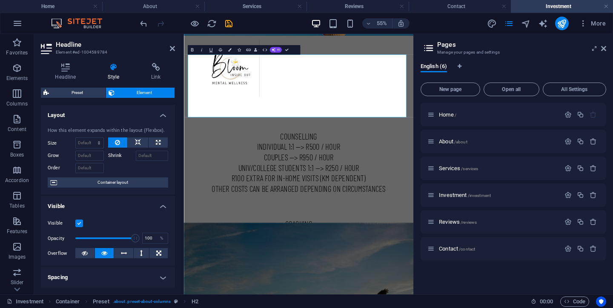
click at [117, 73] on h4 "Style" at bounding box center [115, 72] width 43 height 18
click at [86, 94] on span "Preset" at bounding box center [76, 93] width 51 height 10
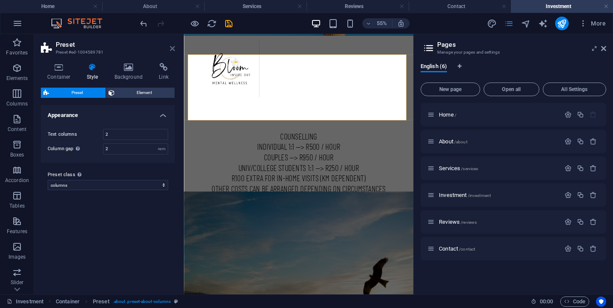
click at [174, 49] on icon at bounding box center [172, 48] width 5 height 7
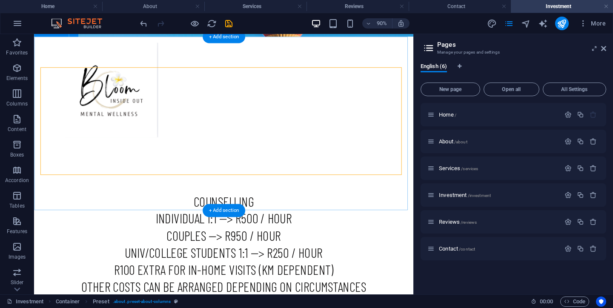
drag, startPoint x: 399, startPoint y: 229, endPoint x: 429, endPoint y: 211, distance: 35.1
click at [400, 229] on div "counselling INDIVIDUAL 1:1 --> R500 / HOUR cOUPLES --> R950 / HOUR UNIV/COLLEGE…" at bounding box center [244, 273] width 421 height 193
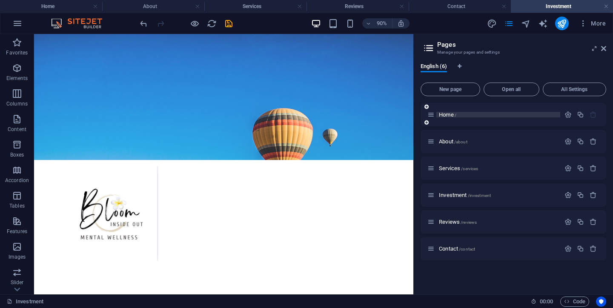
click at [443, 112] on span "Home /" at bounding box center [447, 114] width 17 height 6
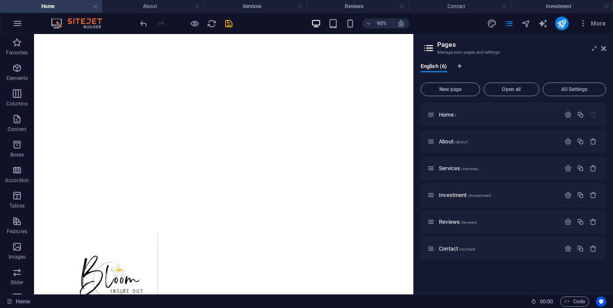
scroll to position [140, 0]
click at [447, 170] on span "Services /services" at bounding box center [458, 168] width 39 height 6
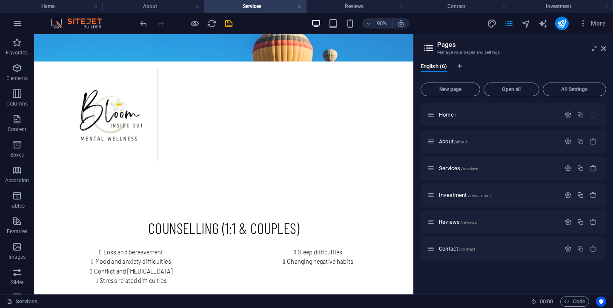
scroll to position [106, 0]
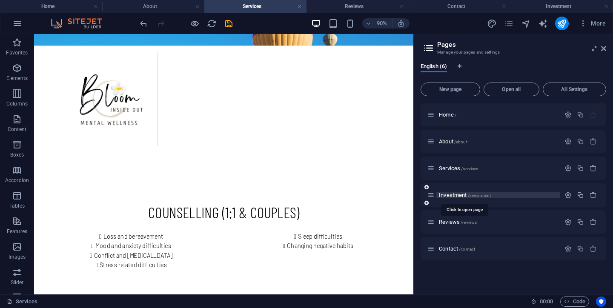
click at [451, 195] on span "Investment /investment" at bounding box center [465, 195] width 52 height 6
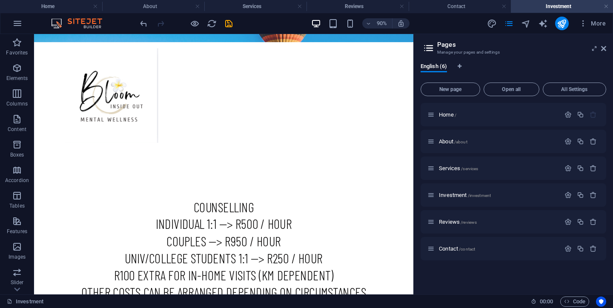
scroll to position [134, 0]
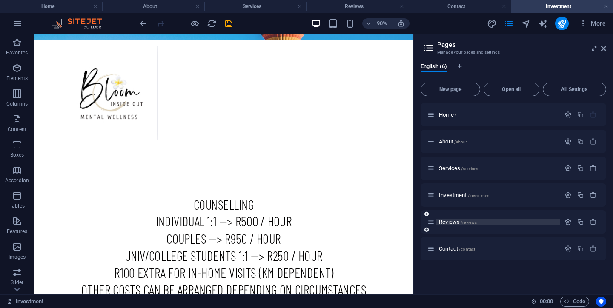
click at [444, 223] on span "Reviews /reviews" at bounding box center [458, 222] width 38 height 6
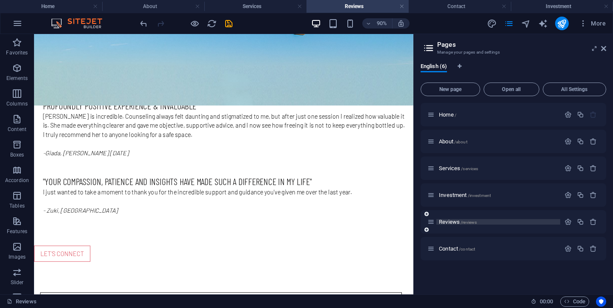
scroll to position [0, 0]
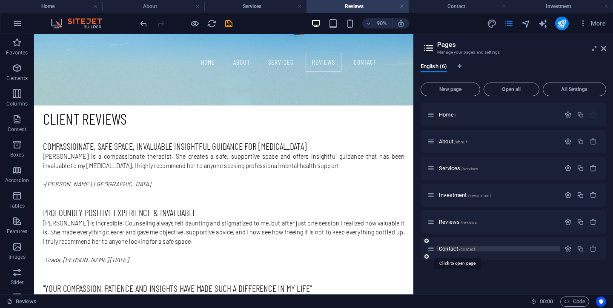
click at [444, 251] on span "Contact /contact" at bounding box center [457, 249] width 36 height 6
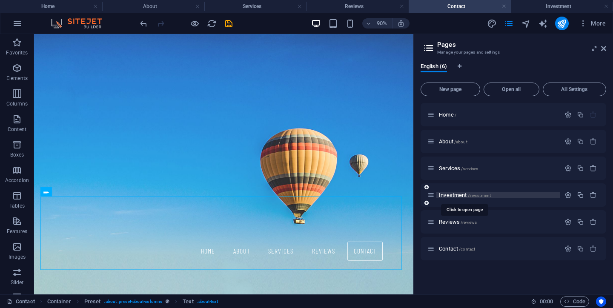
click at [444, 196] on span "Investment /investment" at bounding box center [465, 195] width 52 height 6
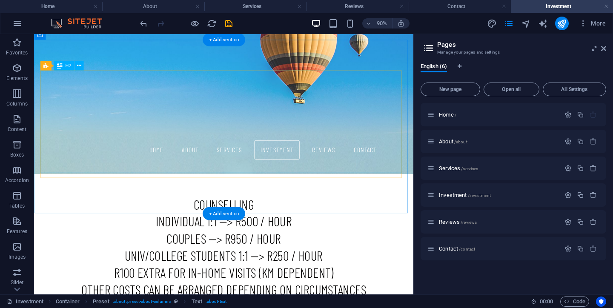
click at [256, 214] on div "counselling INDIVIDUAL 1:1 --> R500 / HOUR cOUPLES --> R950 / HOUR UNIV/COLLEGE…" at bounding box center [245, 271] width 402 height 114
click at [78, 67] on icon at bounding box center [79, 66] width 4 height 8
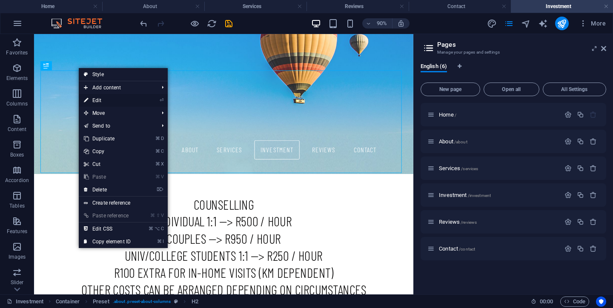
click at [97, 100] on link "⏎ Edit" at bounding box center [107, 100] width 57 height 13
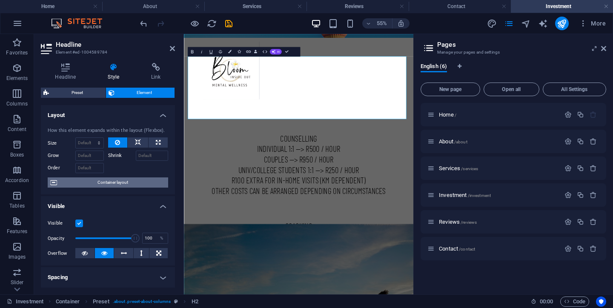
click at [120, 185] on span "Container layout" at bounding box center [113, 182] width 106 height 10
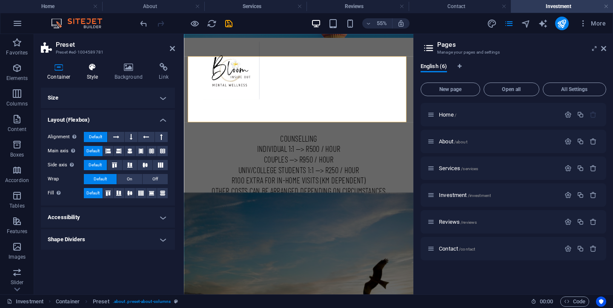
click at [89, 69] on icon at bounding box center [92, 67] width 24 height 9
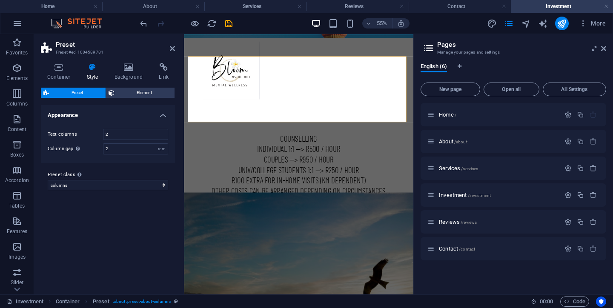
click at [94, 74] on h4 "Style" at bounding box center [94, 72] width 28 height 18
click at [60, 71] on h4 "Container" at bounding box center [61, 72] width 40 height 18
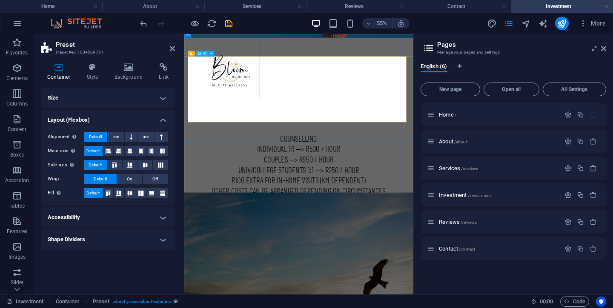
click at [393, 214] on div "counselling INDIVIDUAL 1:1 --> R500 / HOUR cOUPLES --> R950 / HOUR UNIV/COLLEGE…" at bounding box center [392, 271] width 402 height 114
click at [371, 214] on div "counselling INDIVIDUAL 1:1 --> R500 / HOUR cOUPLES --> R950 / HOUR UNIV/COLLEGE…" at bounding box center [392, 271] width 402 height 114
click at [361, 214] on div "counselling INDIVIDUAL 1:1 --> R500 / HOUR cOUPLES --> R950 / HOUR UNIV/COLLEGE…" at bounding box center [392, 271] width 402 height 114
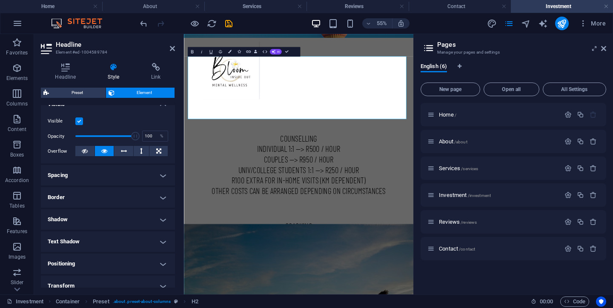
scroll to position [103, 0]
click at [162, 175] on h4 "Spacing" at bounding box center [108, 174] width 134 height 20
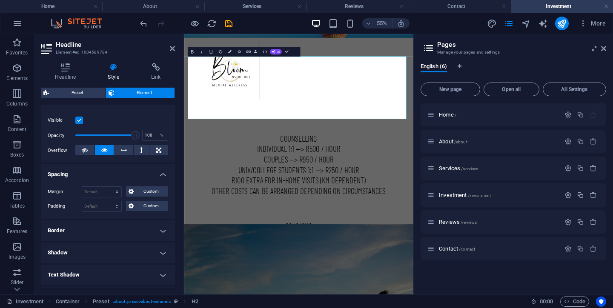
click at [162, 175] on h4 "Spacing" at bounding box center [108, 171] width 134 height 15
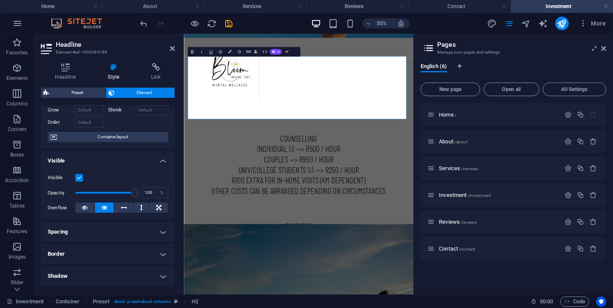
scroll to position [0, 0]
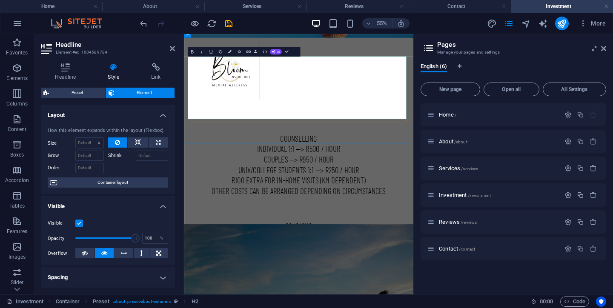
click at [411, 214] on h2 "counselling INDIVIDUAL 1:1 --> R500 / HOUR cOUPLES --> R950 / HOUR UNIV/COLLEGE…" at bounding box center [392, 271] width 402 height 114
click at [543, 214] on h2 "counselling INDIVIDUAL 1:1 --> R500 / HOUR cOUPLES --> R950 / HOUR UNIV/COLLEGE…" at bounding box center [392, 271] width 402 height 114
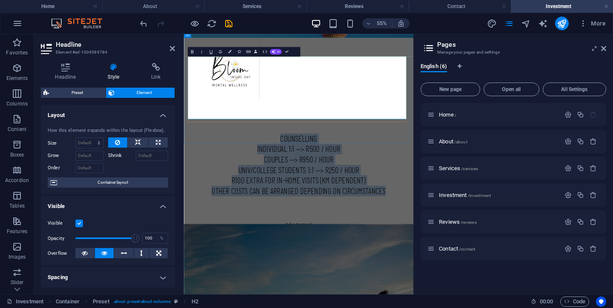
drag, startPoint x: 350, startPoint y: 84, endPoint x: 576, endPoint y: 174, distance: 243.0
click at [576, 214] on h2 "counselling INDIVIDUAL 1:1 --> R500 / HOUR cOUPLES --> R950 / HOUR UNIV/COLLEGE…" at bounding box center [392, 271] width 402 height 114
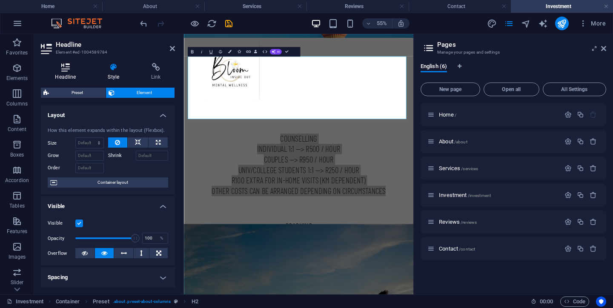
click at [66, 70] on icon at bounding box center [65, 67] width 49 height 9
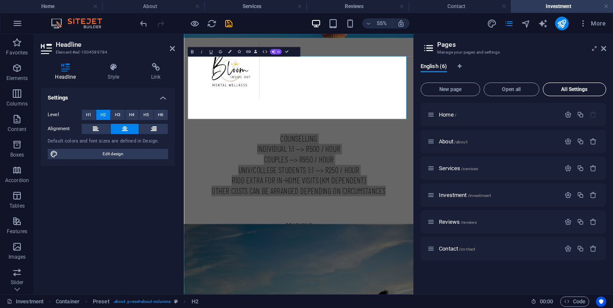
click at [581, 91] on span "All Settings" at bounding box center [574, 89] width 56 height 5
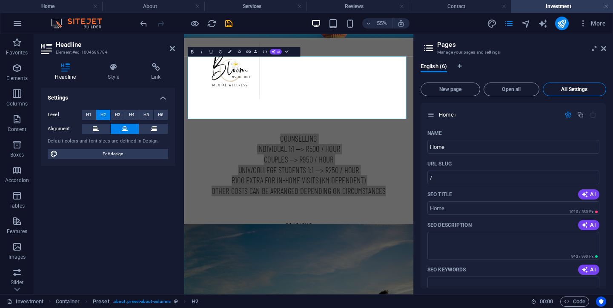
scroll to position [1905, 0]
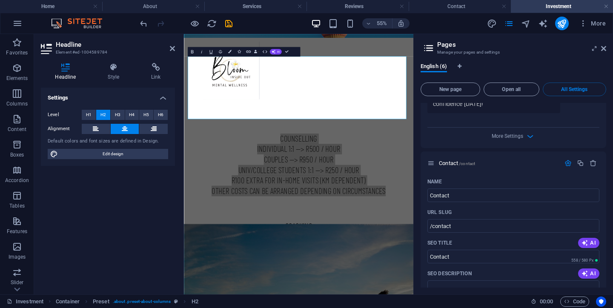
click at [515, 64] on div "English (6)" at bounding box center [513, 71] width 186 height 16
drag, startPoint x: 603, startPoint y: 49, endPoint x: 414, endPoint y: 14, distance: 192.2
click at [603, 49] on icon at bounding box center [603, 48] width 5 height 7
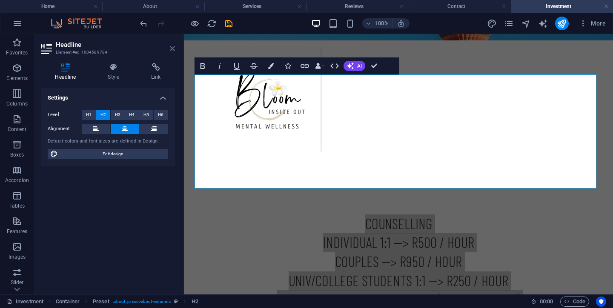
click at [173, 48] on icon at bounding box center [172, 48] width 5 height 7
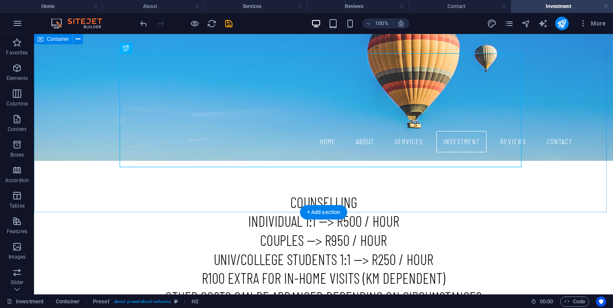
click at [69, 159] on div "counselling INDIVIDUAL 1:1 --> R500 / HOUR cOUPLES --> R950 / HOUR UNIV/COLLEGE…" at bounding box center [323, 255] width 579 height 193
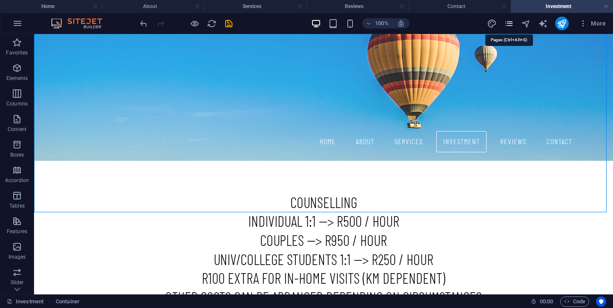
click at [512, 25] on icon "pages" at bounding box center [509, 24] width 10 height 10
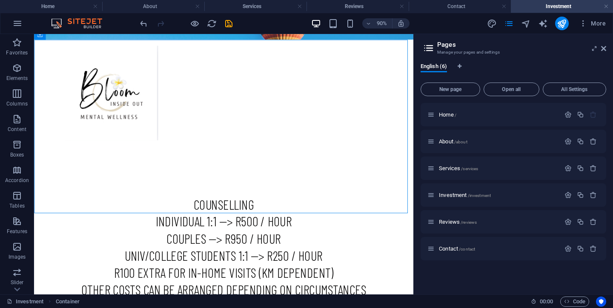
click at [497, 27] on div "More" at bounding box center [548, 24] width 122 height 14
click at [495, 26] on icon "design" at bounding box center [492, 24] width 10 height 10
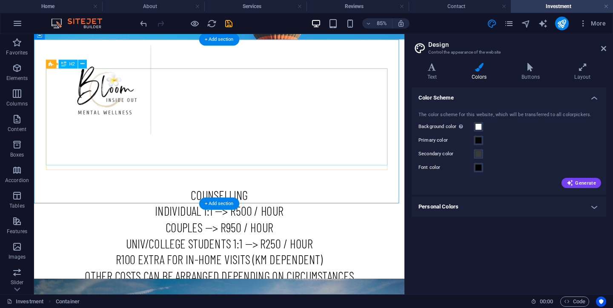
click at [266, 214] on div "counselling INDIVIDUAL 1:1 --> R500 / HOUR cOUPLES --> R950 / HOUR UNIV/COLLEGE…" at bounding box center [252, 271] width 402 height 114
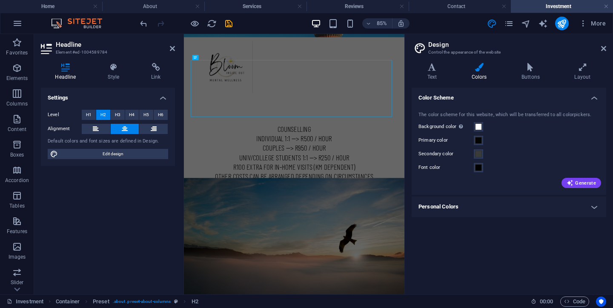
scroll to position [122, 0]
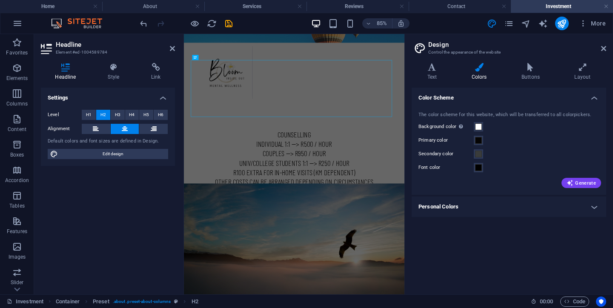
drag, startPoint x: 416, startPoint y: 149, endPoint x: 280, endPoint y: 230, distance: 158.4
click at [417, 192] on div "counselling INDIVIDUAL 1:1 --> R500 / HOUR cOUPLES --> R950 / HOUR UNIV/COLLEGE…" at bounding box center [404, 288] width 441 height 193
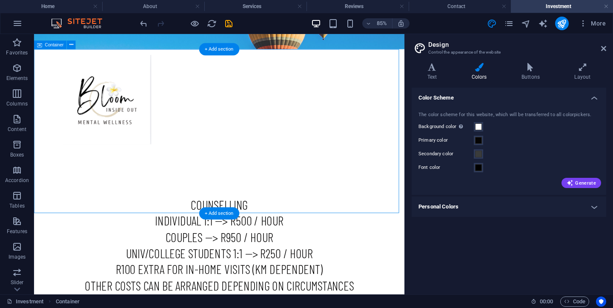
drag, startPoint x: 209, startPoint y: 94, endPoint x: 219, endPoint y: 95, distance: 10.7
click at [209, 226] on div "counselling INDIVIDUAL 1:1 --> R500 / HOUR cOUPLES --> R950 / HOUR UNIV/COLLEGE…" at bounding box center [252, 283] width 402 height 114
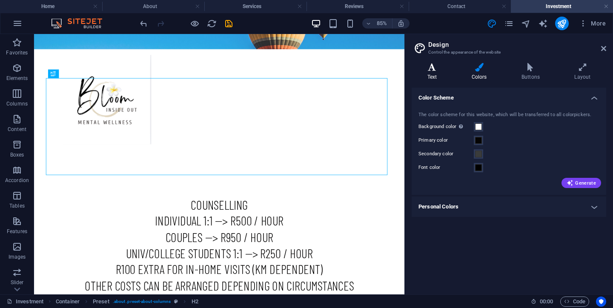
click at [434, 76] on h4 "Text" at bounding box center [433, 72] width 44 height 18
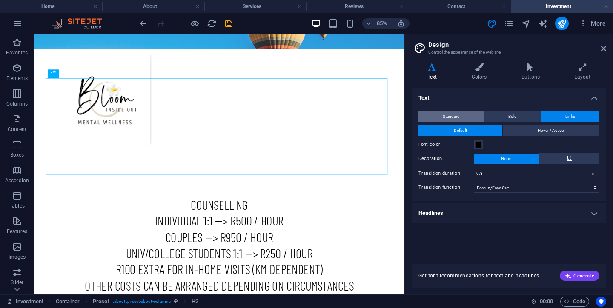
click at [457, 117] on span "Standard" at bounding box center [451, 116] width 17 height 10
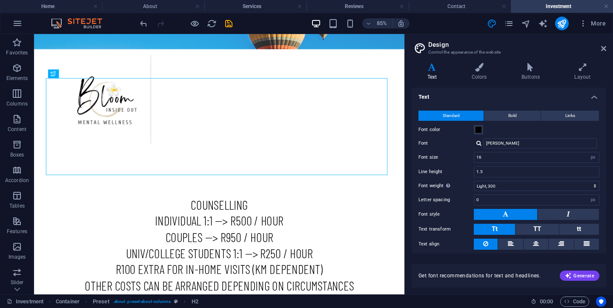
scroll to position [0, 0]
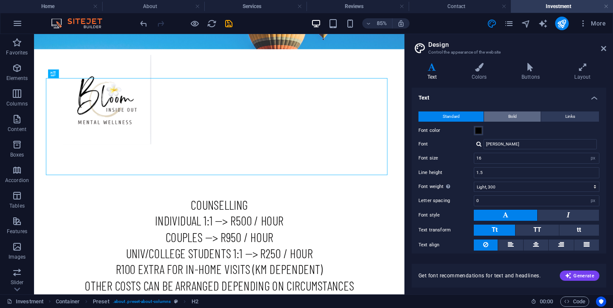
click at [514, 114] on span "Bold" at bounding box center [512, 116] width 9 height 10
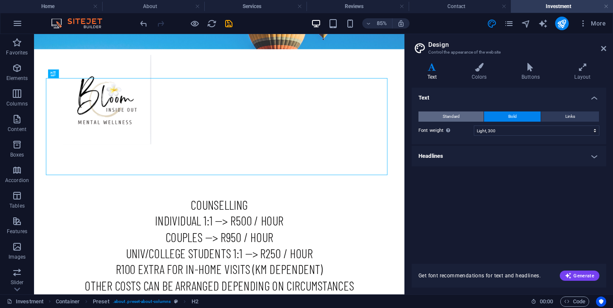
click at [454, 114] on span "Standard" at bounding box center [451, 116] width 17 height 10
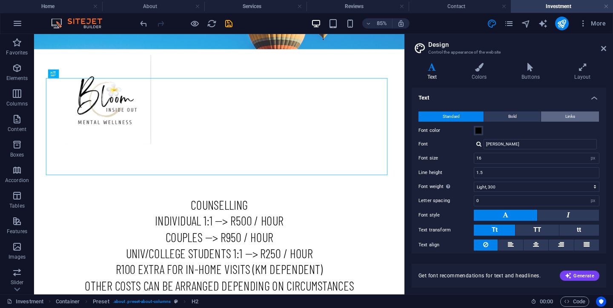
click at [570, 117] on span "Links" at bounding box center [570, 116] width 10 height 10
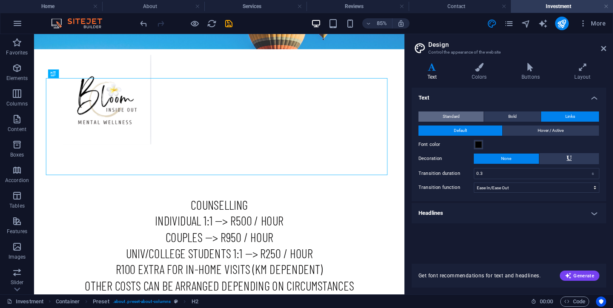
click at [452, 116] on span "Standard" at bounding box center [451, 116] width 17 height 10
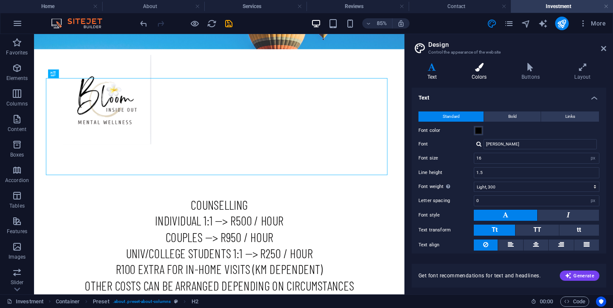
click at [482, 75] on h4 "Colors" at bounding box center [481, 72] width 50 height 18
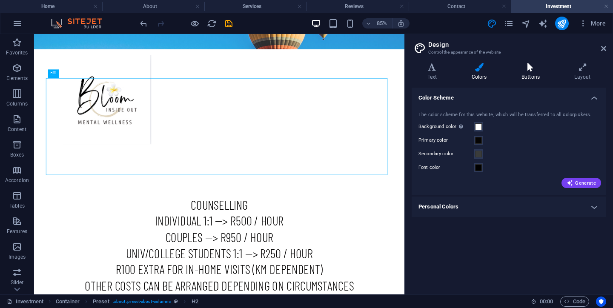
click at [525, 74] on h4 "Buttons" at bounding box center [532, 72] width 53 height 18
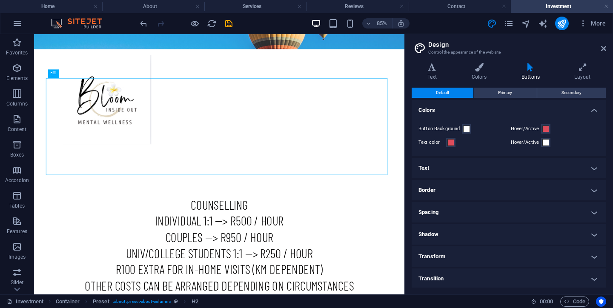
click at [591, 169] on h4 "Text" at bounding box center [508, 168] width 194 height 20
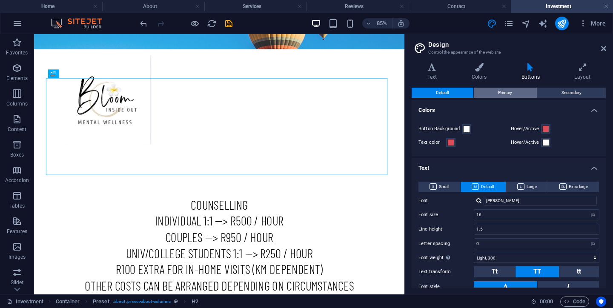
click at [530, 96] on button "Primary" at bounding box center [505, 93] width 63 height 10
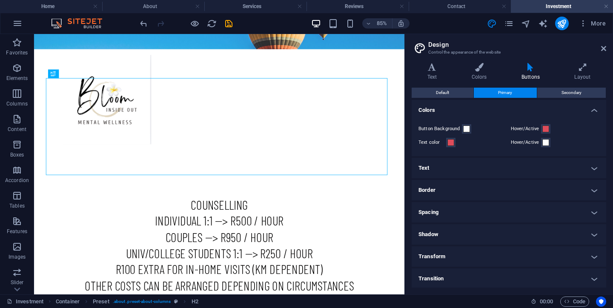
click at [576, 100] on h4 "Colors" at bounding box center [508, 107] width 194 height 15
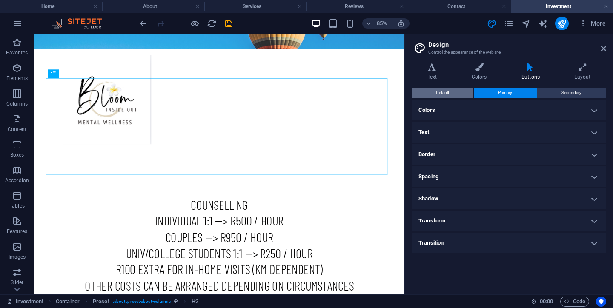
click at [448, 97] on span "Default" at bounding box center [442, 93] width 13 height 10
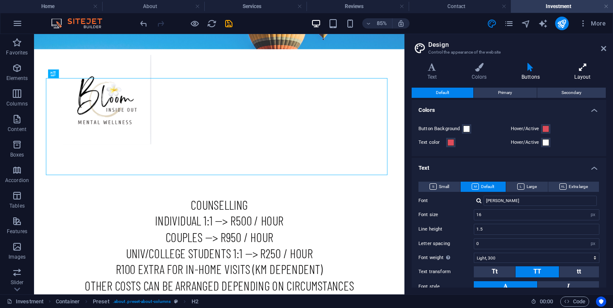
click at [583, 79] on h4 "Layout" at bounding box center [582, 72] width 47 height 18
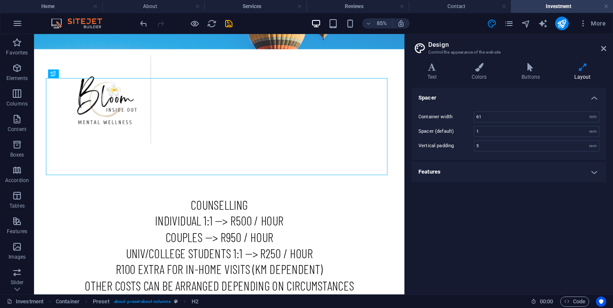
click at [595, 175] on h4 "Features" at bounding box center [508, 172] width 194 height 20
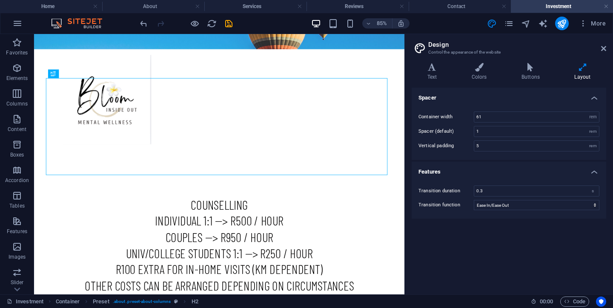
click at [595, 175] on h4 "Features" at bounding box center [508, 169] width 194 height 15
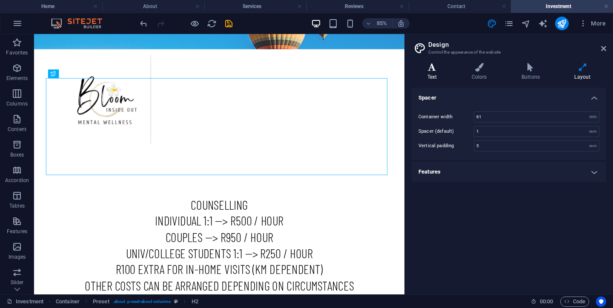
click at [431, 72] on h4 "Text" at bounding box center [433, 72] width 44 height 18
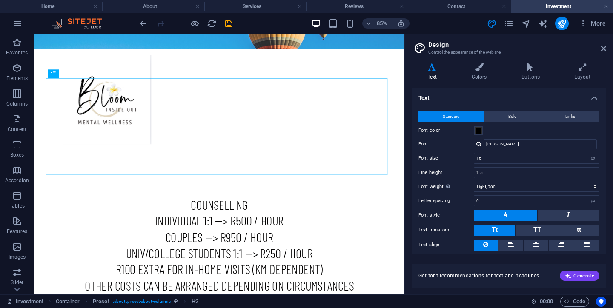
click at [606, 49] on aside "Design Control the appearance of the website Variants Text Colors Buttons Layou…" at bounding box center [508, 164] width 209 height 260
click at [605, 48] on icon at bounding box center [603, 48] width 5 height 7
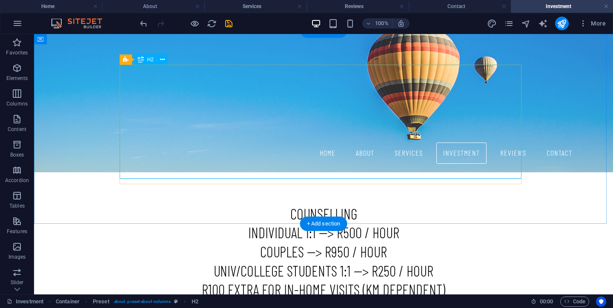
click at [295, 205] on div "counselling INDIVIDUAL 1:1 --> R500 / HOUR cOUPLES --> R950 / HOUR UNIV/COLLEGE…" at bounding box center [324, 262] width 402 height 114
click at [313, 205] on div "counselling INDIVIDUAL 1:1 --> R500 / HOUR cOUPLES --> R950 / HOUR UNIV/COLLEGE…" at bounding box center [324, 262] width 402 height 114
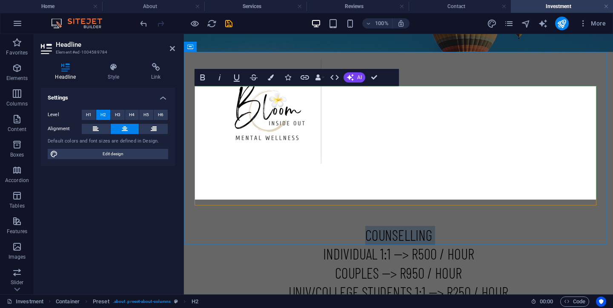
click at [313, 226] on h2 "counselling INDIVIDUAL 1:1 --> R500 / HOUR cOUPLES --> R950 / HOUR UNIV/COLLEGE…" at bounding box center [398, 283] width 402 height 114
click at [117, 115] on span "H3" at bounding box center [118, 115] width 6 height 10
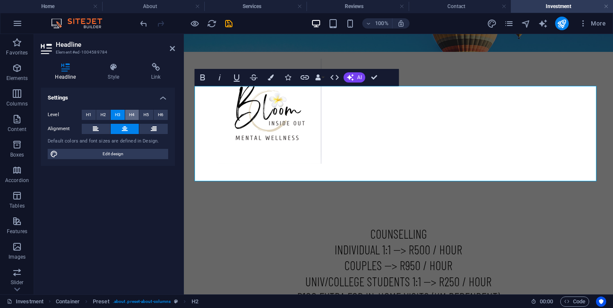
click at [134, 115] on button "H4" at bounding box center [132, 115] width 14 height 10
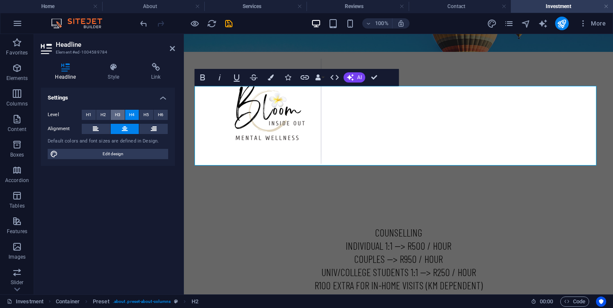
click at [117, 115] on span "H3" at bounding box center [118, 115] width 6 height 10
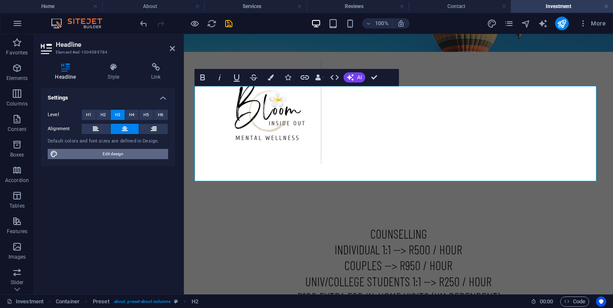
click at [109, 154] on span "Edit design" at bounding box center [112, 154] width 105 height 10
select select "px"
select select "300"
select select "px"
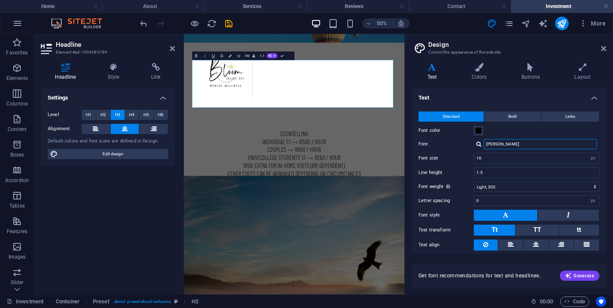
click at [499, 147] on input "[PERSON_NAME]" at bounding box center [539, 144] width 113 height 10
click at [477, 146] on div at bounding box center [478, 144] width 5 height 6
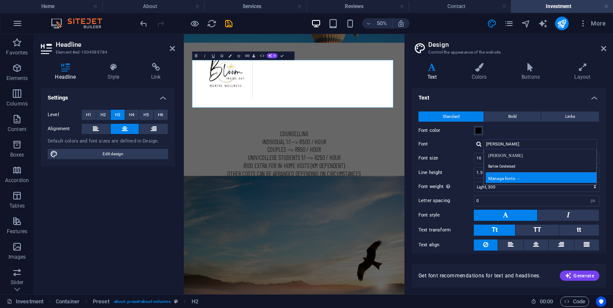
click at [501, 179] on div "Manage fonts →" at bounding box center [542, 177] width 112 height 11
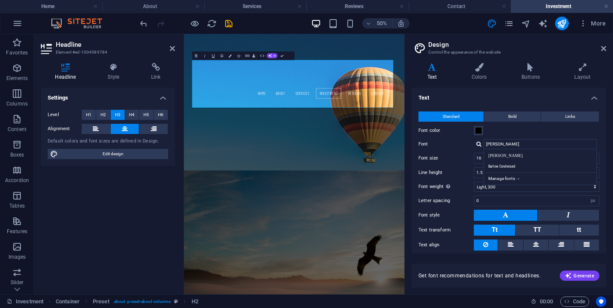
select select "popularity"
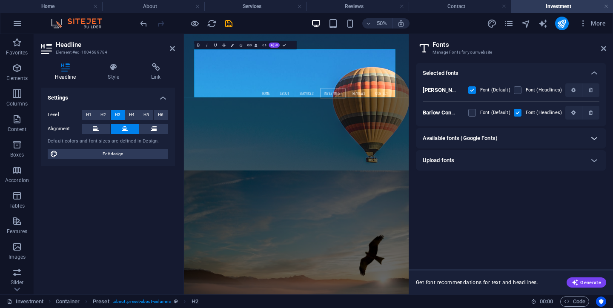
click at [595, 137] on icon at bounding box center [594, 138] width 10 height 10
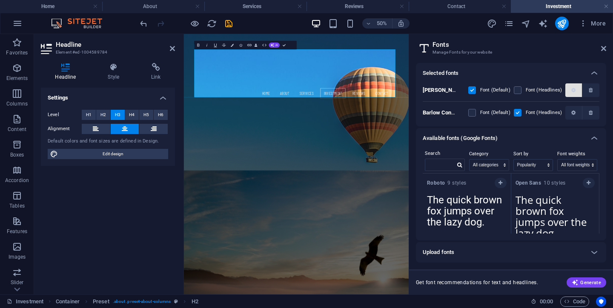
click at [573, 89] on icon "button" at bounding box center [573, 90] width 4 height 5
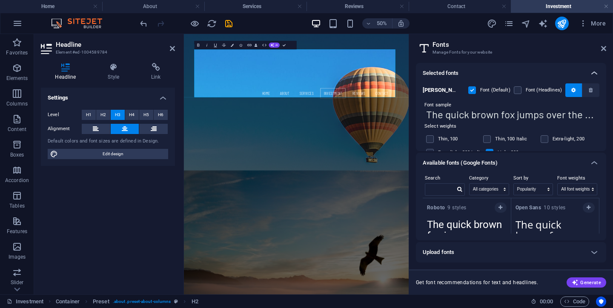
click at [596, 74] on icon at bounding box center [594, 73] width 10 height 10
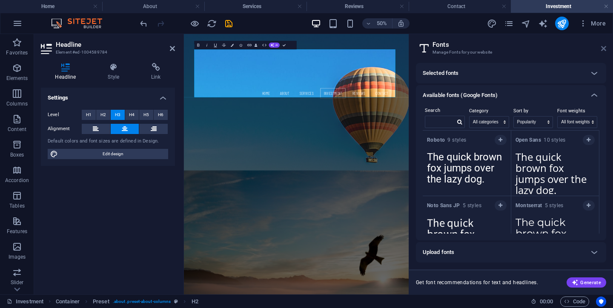
click at [602, 51] on icon at bounding box center [603, 48] width 5 height 7
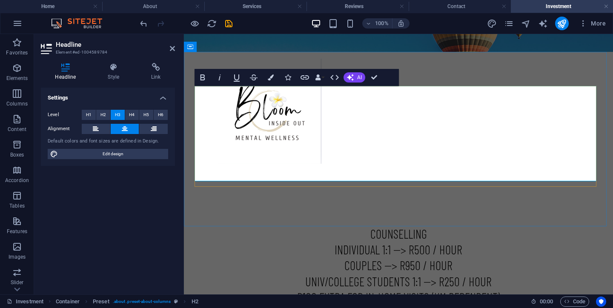
click at [425, 226] on h3 "counselling INDIVIDUAL 1:1 --> R500 / HOUR cOUPLES --> R950 / HOUR UNIV/COLLEGE…" at bounding box center [398, 274] width 402 height 96
click at [523, 226] on h3 "counselling INDIVIDUAL 1:1 --> R500 / HOUR cOUPLES --> R950 / HOUR UNIV/COLLEGE…" at bounding box center [398, 274] width 402 height 96
click at [111, 71] on icon at bounding box center [114, 67] width 40 height 9
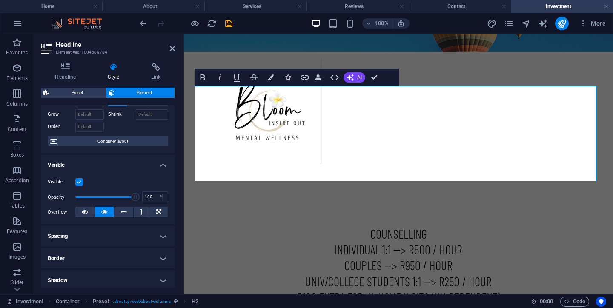
scroll to position [52, 0]
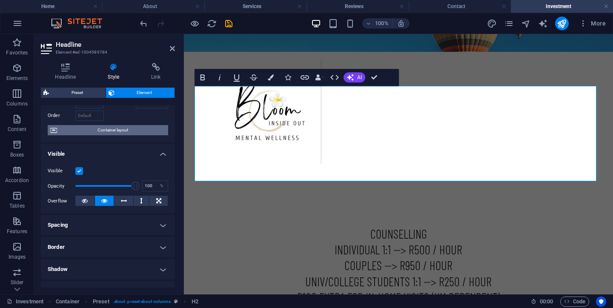
click at [114, 131] on span "Container layout" at bounding box center [113, 130] width 106 height 10
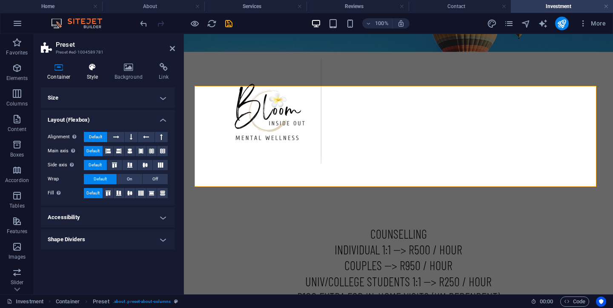
click at [90, 70] on icon at bounding box center [92, 67] width 24 height 9
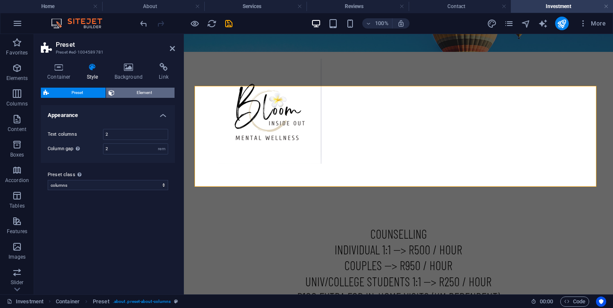
click at [128, 97] on span "Element" at bounding box center [144, 93] width 55 height 10
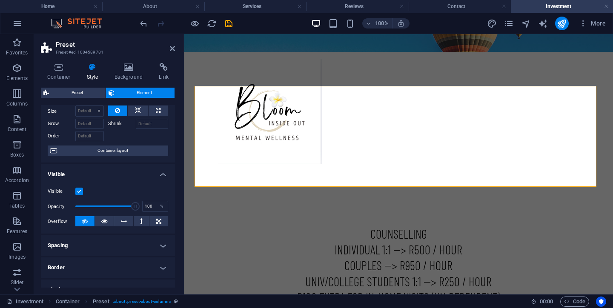
scroll to position [0, 0]
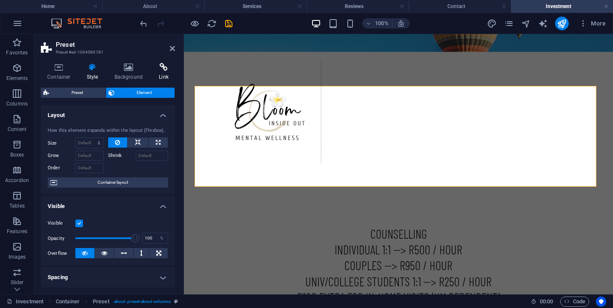
click at [163, 74] on h4 "Link" at bounding box center [163, 72] width 23 height 18
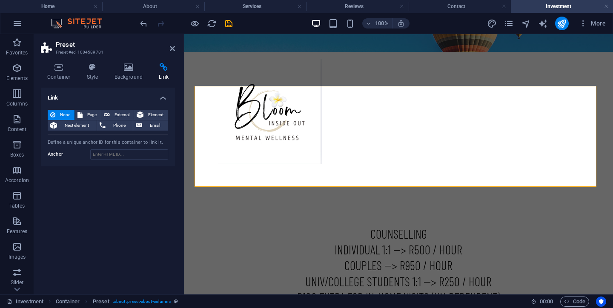
click at [169, 50] on header "Preset Preset #ed-1004589781" at bounding box center [108, 45] width 134 height 22
click at [175, 50] on aside "Preset Preset #ed-1004589781 Container Style Background Link Size Height Defaul…" at bounding box center [109, 164] width 150 height 260
click at [173, 50] on icon at bounding box center [172, 48] width 5 height 7
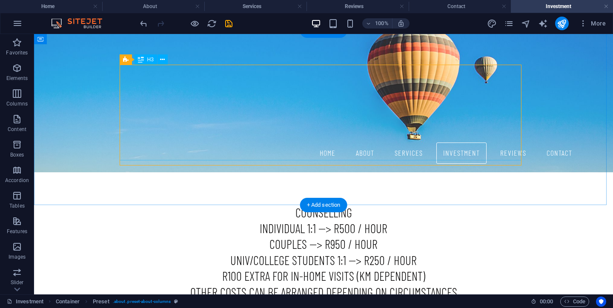
click at [522, 171] on div "counselling INDIVIDUAL 1:1 --> R500 / HOUR cOUPLES --> R950 / HOUR UNIV/COLLEGE…" at bounding box center [323, 258] width 579 height 174
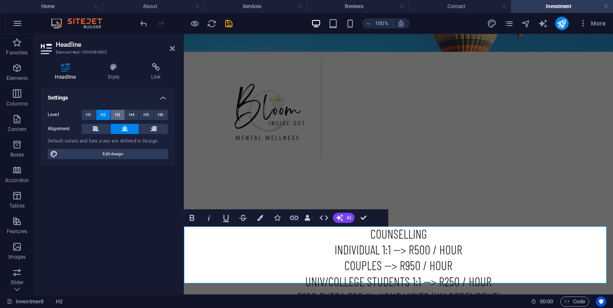
click at [117, 116] on span "H3" at bounding box center [118, 115] width 6 height 10
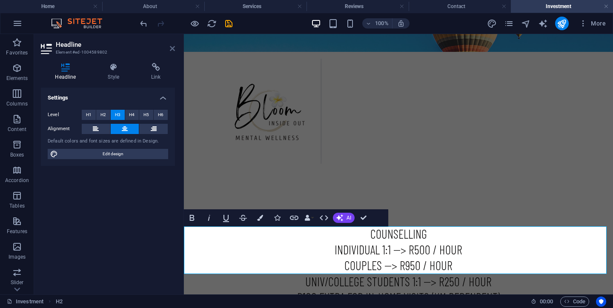
click at [172, 51] on icon at bounding box center [172, 48] width 5 height 7
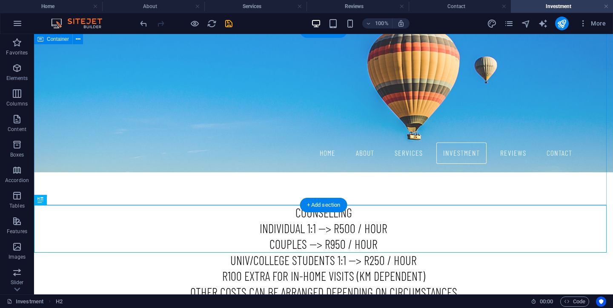
click at [538, 188] on div "counselling INDIVIDUAL 1:1 --> R500 / HOUR cOUPLES --> R950 / HOUR UNIV/COLLEGE…" at bounding box center [323, 258] width 579 height 174
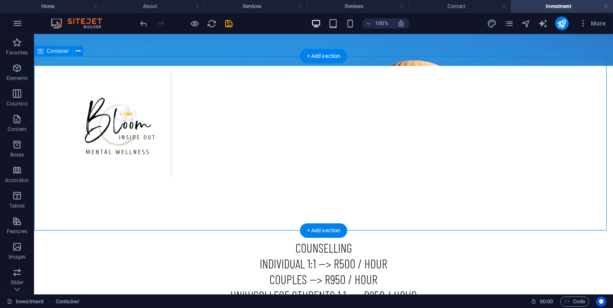
scroll to position [77, 0]
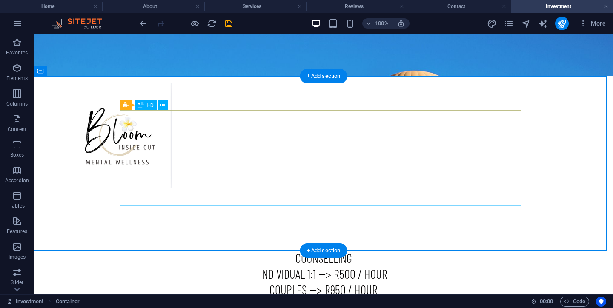
click at [307, 250] on div "counselling INDIVIDUAL 1:1 --> R500 / HOUR cOUPLES --> R950 / HOUR UNIV/COLLEGE…" at bounding box center [324, 298] width 402 height 96
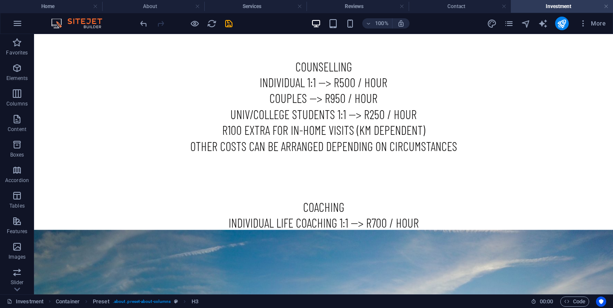
scroll to position [267, 0]
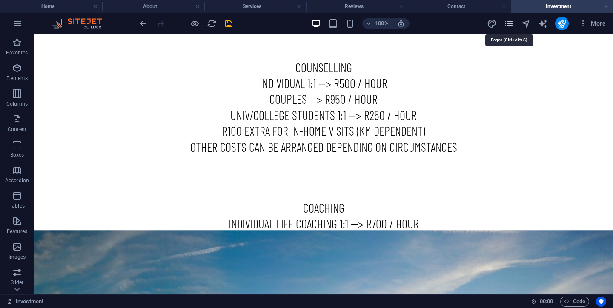
click at [509, 25] on icon "pages" at bounding box center [509, 24] width 10 height 10
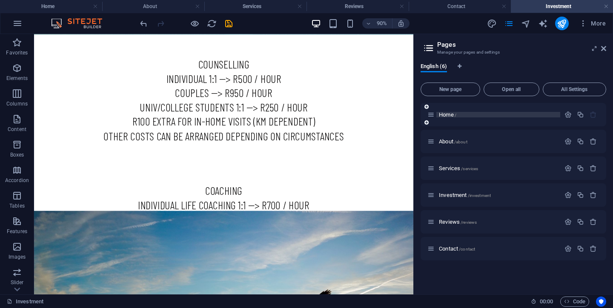
click at [445, 117] on span "Home /" at bounding box center [447, 114] width 17 height 6
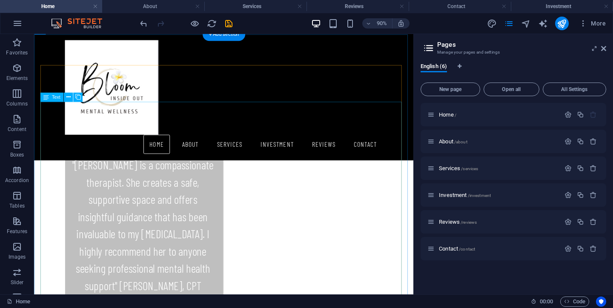
scroll to position [380, 0]
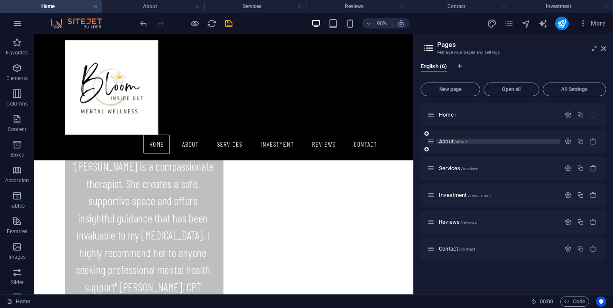
click at [447, 143] on span "About /about" at bounding box center [453, 141] width 29 height 6
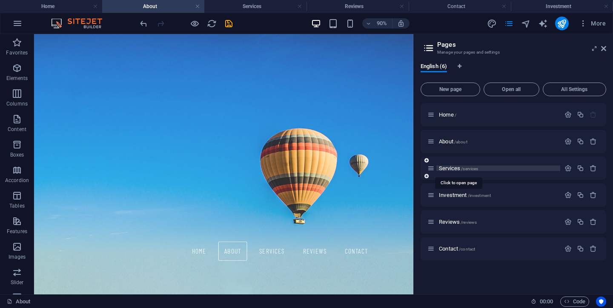
click at [446, 169] on span "Services /services" at bounding box center [458, 168] width 39 height 6
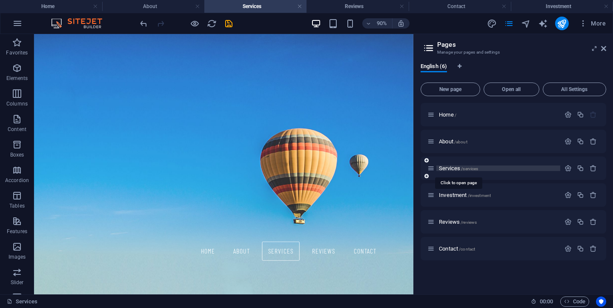
scroll to position [106, 0]
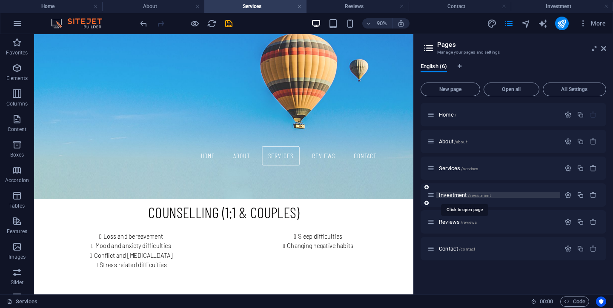
click at [447, 196] on span "Investment /investment" at bounding box center [465, 195] width 52 height 6
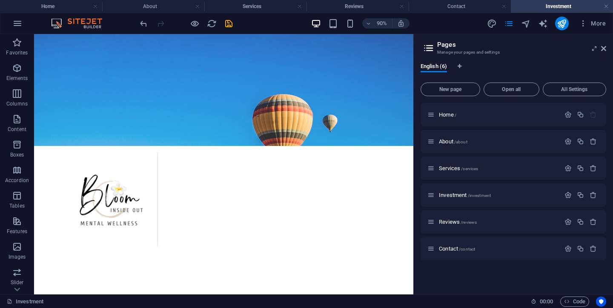
scroll to position [0, 0]
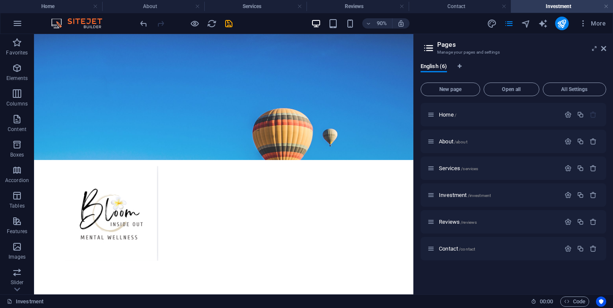
drag, startPoint x: 454, startPoint y: 177, endPoint x: 456, endPoint y: 111, distance: 65.6
click at [229, 25] on icon "save" at bounding box center [229, 24] width 10 height 10
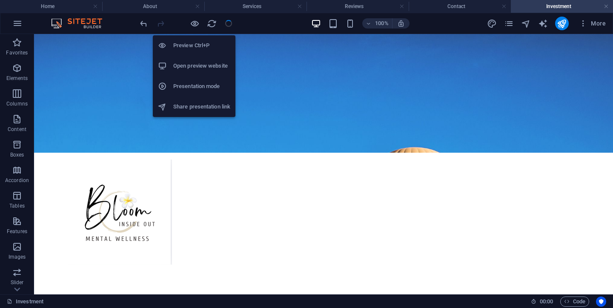
click at [193, 65] on h6 "Open preview website" at bounding box center [201, 66] width 57 height 10
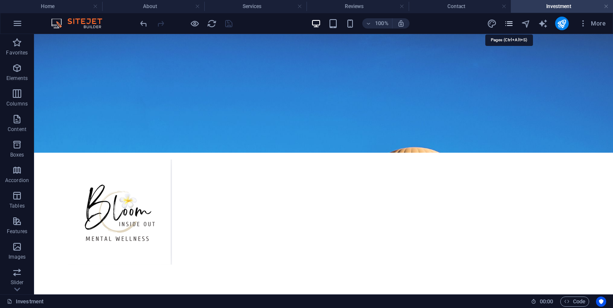
click at [511, 26] on icon "pages" at bounding box center [509, 24] width 10 height 10
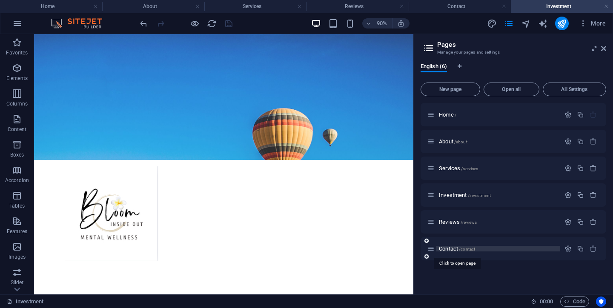
click at [451, 249] on span "Contact /contact" at bounding box center [457, 249] width 36 height 6
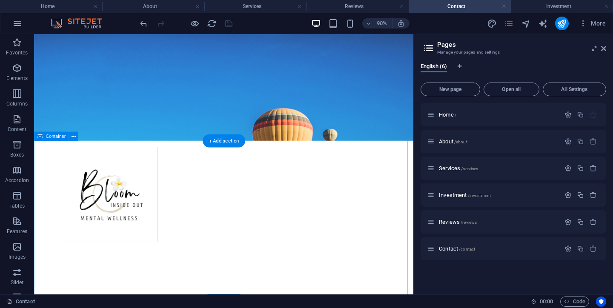
scroll to position [11, 0]
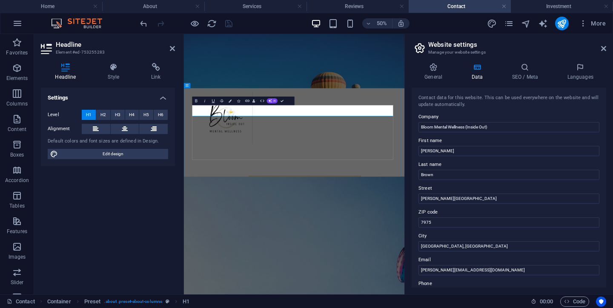
drag, startPoint x: 284, startPoint y: 189, endPoint x: 565, endPoint y: 191, distance: 280.9
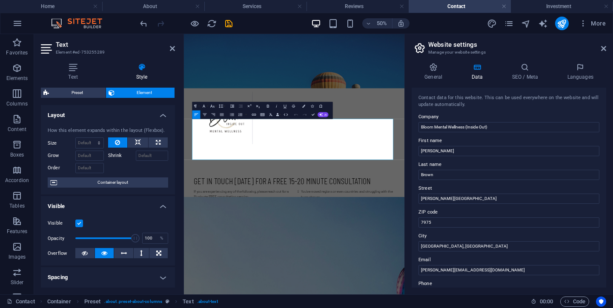
click at [179, 175] on div "Text Style Text Add, edit, and format text directly on the website. Default col…" at bounding box center [108, 175] width 148 height 238
drag, startPoint x: 618, startPoint y: 168, endPoint x: 588, endPoint y: 135, distance: 45.2
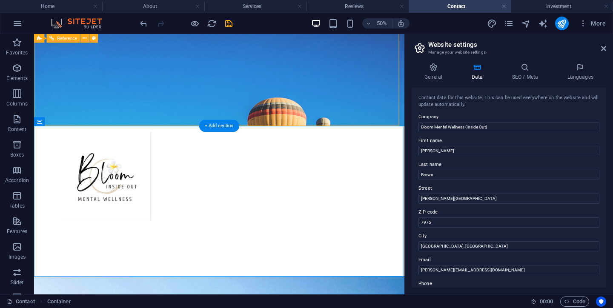
click at [458, 142] on div "Home About Services Reviews Contact [PHONE_NUMBER]" at bounding box center [252, 212] width 436 height 140
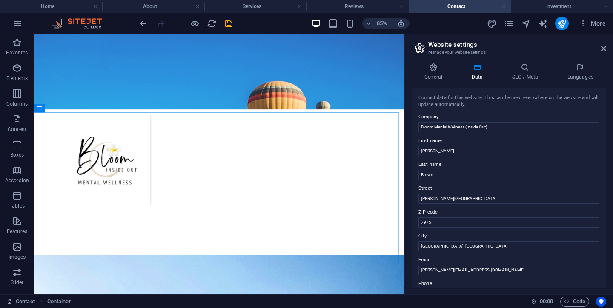
scroll to position [0, 0]
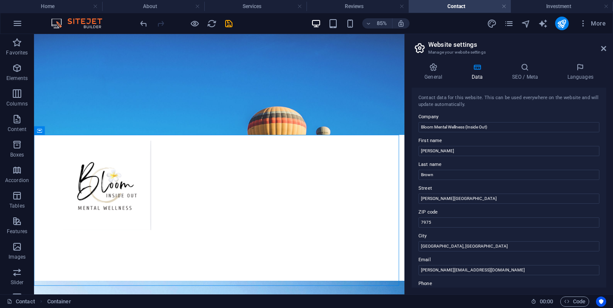
drag, startPoint x: 468, startPoint y: 123, endPoint x: 444, endPoint y: 99, distance: 33.4
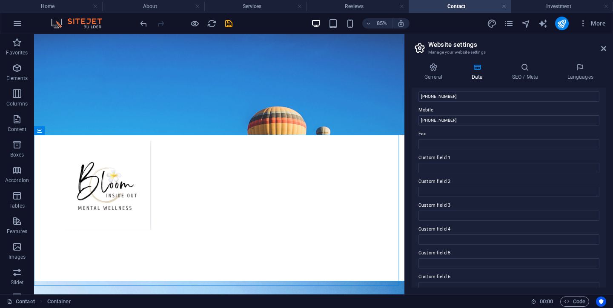
scroll to position [196, 0]
click at [439, 161] on label "Custom field 1" at bounding box center [508, 159] width 181 height 10
click at [439, 165] on input "Custom field 1" at bounding box center [508, 170] width 181 height 10
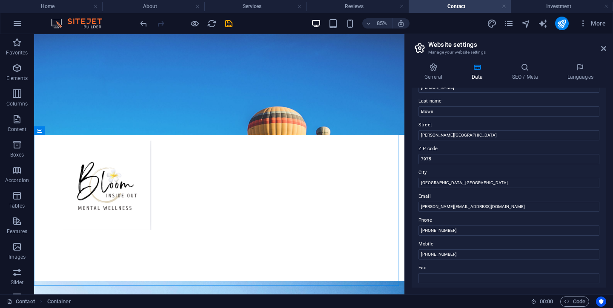
scroll to position [0, 0]
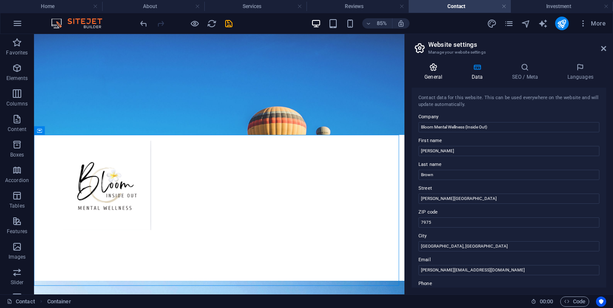
click at [432, 73] on h4 "General" at bounding box center [434, 72] width 47 height 18
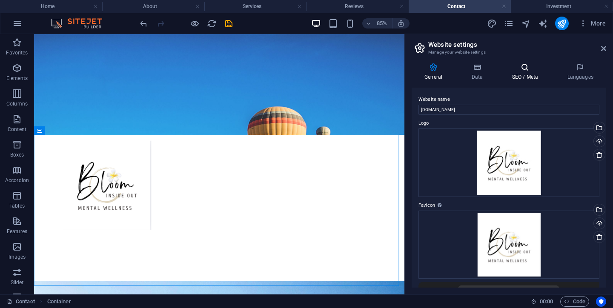
click at [527, 74] on h4 "SEO / Meta" at bounding box center [526, 72] width 55 height 18
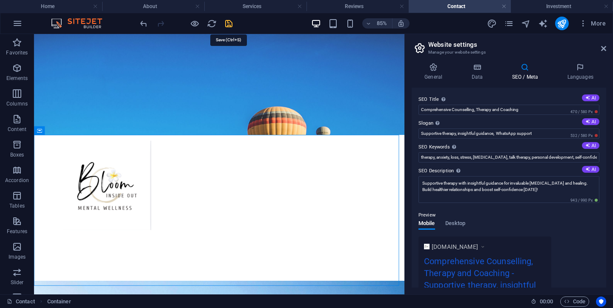
click at [227, 26] on icon "save" at bounding box center [229, 24] width 10 height 10
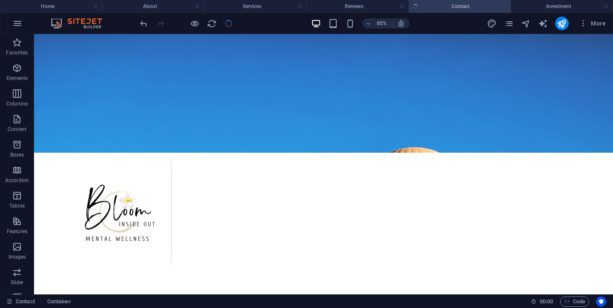
checkbox input "false"
click at [561, 24] on icon "publish" at bounding box center [562, 24] width 10 height 10
